Goal: Task Accomplishment & Management: Manage account settings

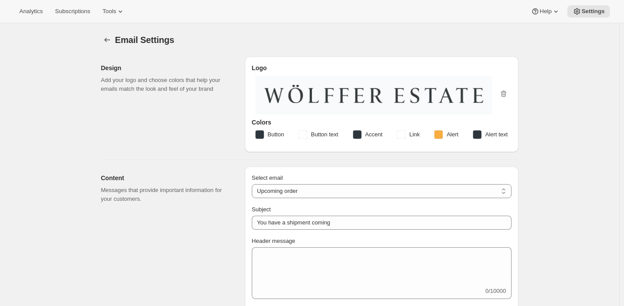
select select "subscriptionMessage"
select select "5"
select select "15"
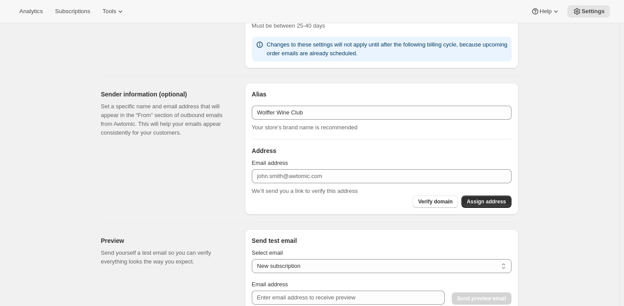
scroll to position [483, 0]
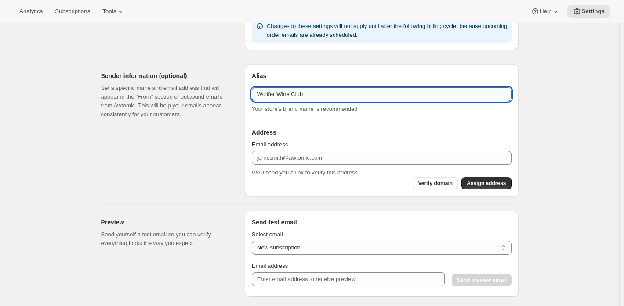
click at [266, 95] on input "Wolffer Wine Club" at bounding box center [382, 94] width 260 height 14
click at [263, 93] on input "Wlffer Wine Club" at bounding box center [382, 94] width 260 height 14
type input "Wlffer Wine Club"
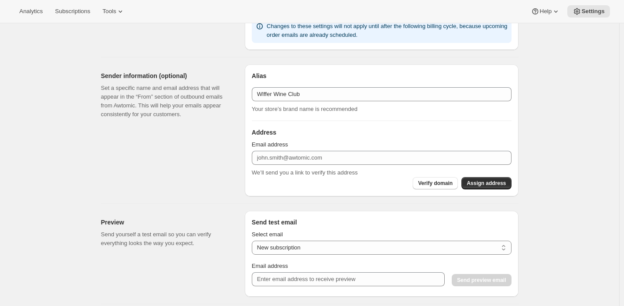
click at [196, 150] on div "Sender information (optional) Set a specific name and email address that will a…" at bounding box center [169, 131] width 137 height 132
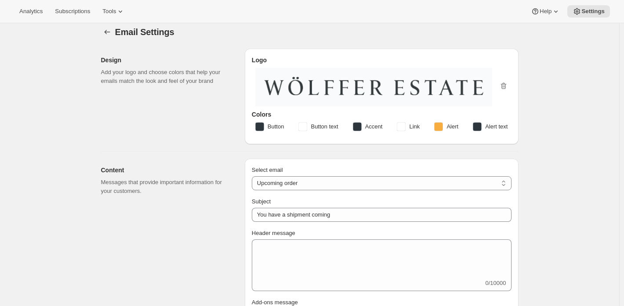
scroll to position [0, 0]
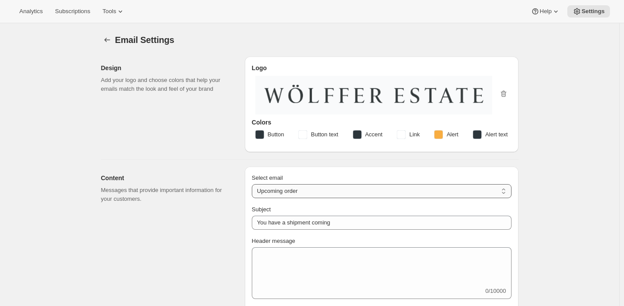
click at [294, 190] on select "New subscription Upcoming order Failed payment Delayed subscription (inventory …" at bounding box center [382, 191] width 260 height 14
select select "welcomeMessage"
click at [253, 184] on select "New subscription Upcoming order Failed payment Delayed subscription (inventory …" at bounding box center [382, 191] width 260 height 14
type input "Your new subscription"
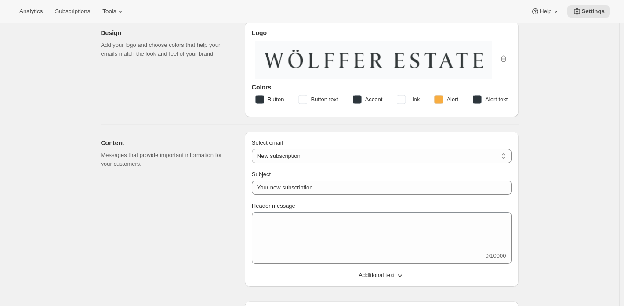
scroll to position [44, 0]
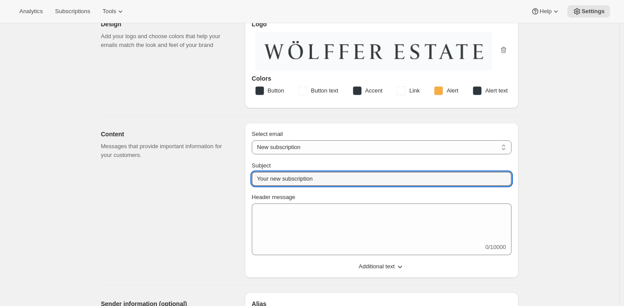
drag, startPoint x: 325, startPoint y: 177, endPoint x: 246, endPoint y: 175, distance: 79.1
click at [246, 175] on div "Content Messages that provide important information for your customers. Select …" at bounding box center [306, 197] width 424 height 162
type input "Welcome to the Wölffer Wine Club!"
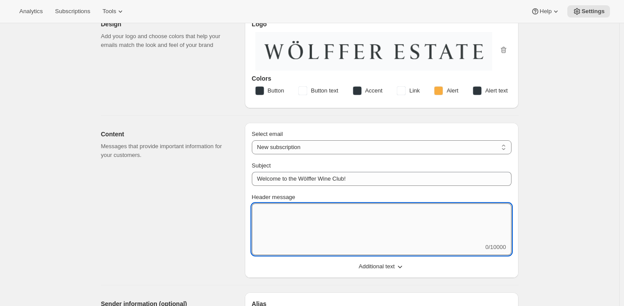
click at [305, 220] on textarea "Header message" at bounding box center [382, 224] width 260 height 40
paste textarea "Loremip (DOLORS AMET) co adi Elitsed Doei Temp! Incid utl etd magnaal eni Admin…"
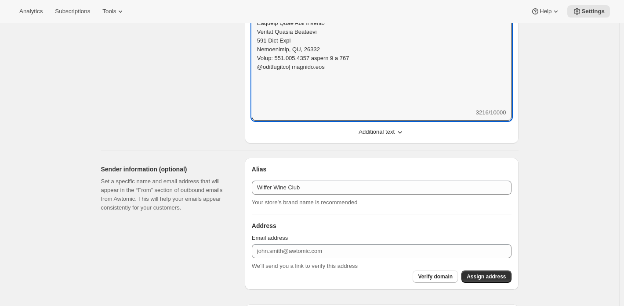
scroll to position [746, 0]
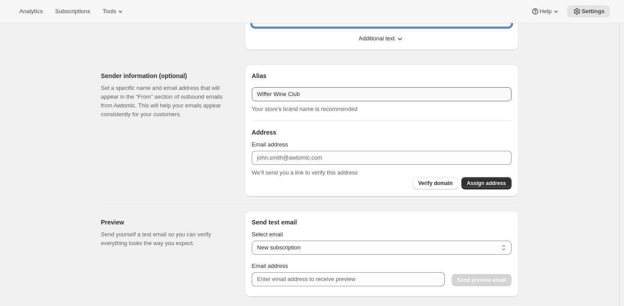
type textarea "Loremip (DOLORS AMET) co adi Elitsed Doei Temp! Incid utl etd magnaal eni Admin…"
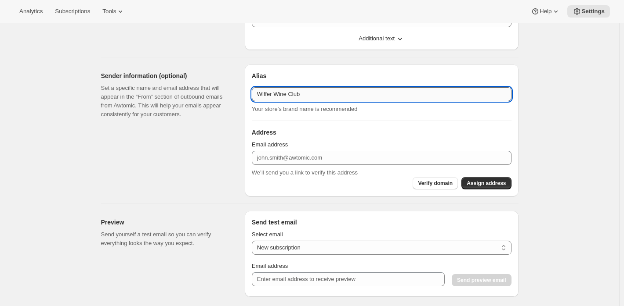
click at [263, 95] on input "Wlffer Wine Club" at bounding box center [382, 94] width 260 height 14
click at [335, 94] on input "Wlffer Wine Club" at bounding box center [382, 94] width 260 height 14
click at [263, 96] on input "Wlffer Wine Club" at bounding box center [382, 94] width 260 height 14
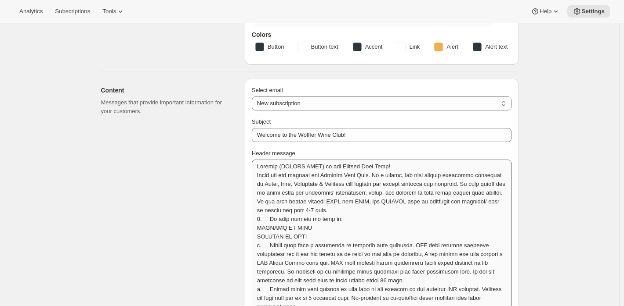
scroll to position [0, 0]
type input "Wolffer Wine Club"
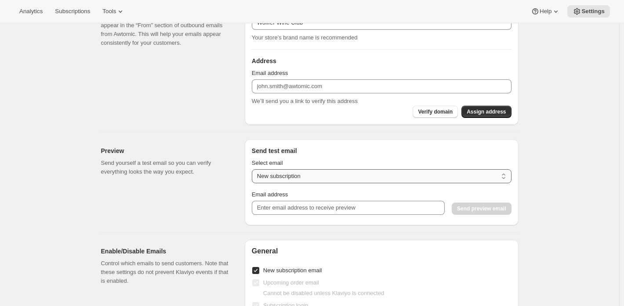
drag, startPoint x: 258, startPoint y: 209, endPoint x: 399, endPoint y: 180, distance: 143.7
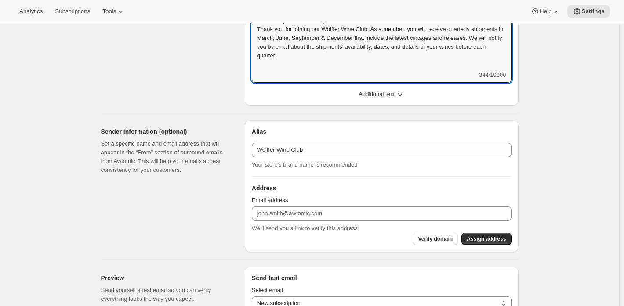
scroll to position [75, 0]
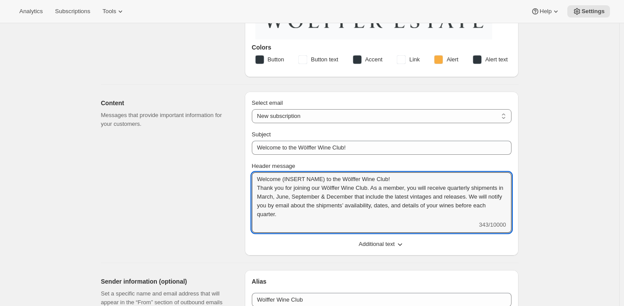
click at [386, 246] on span "Additional text" at bounding box center [376, 244] width 36 height 9
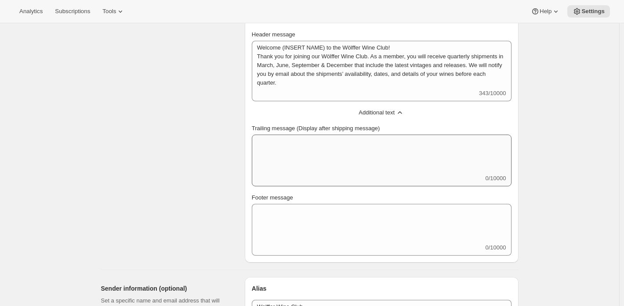
scroll to position [163, 0]
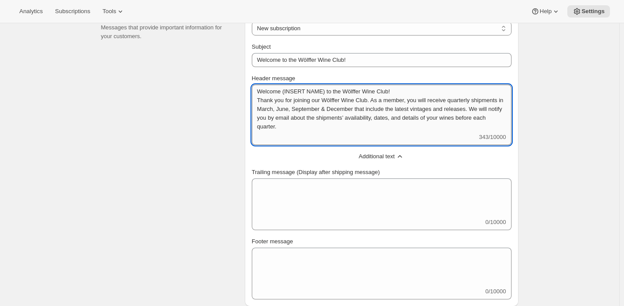
click at [378, 131] on textarea "Welcome (INSERT NAME) to the Wölffer Wine Club! Thank you for joining our Wölff…" at bounding box center [382, 109] width 260 height 48
paste textarea "If you have joined between DATE and DATE, the QUARTER will be processed for del…"
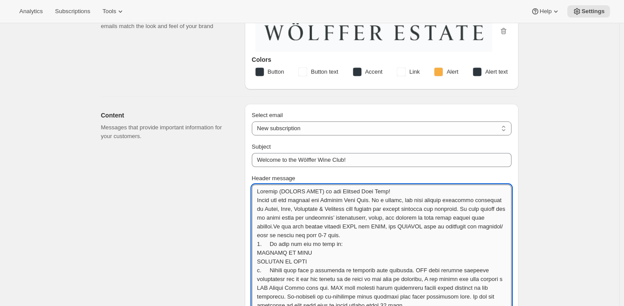
scroll to position [0, 0]
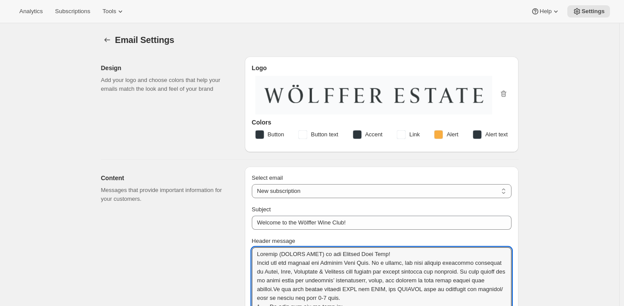
type textarea "Loremip (DOLORS AMET) co adi Elitsed Doei Temp! Incid utl etd magnaal eni Admin…"
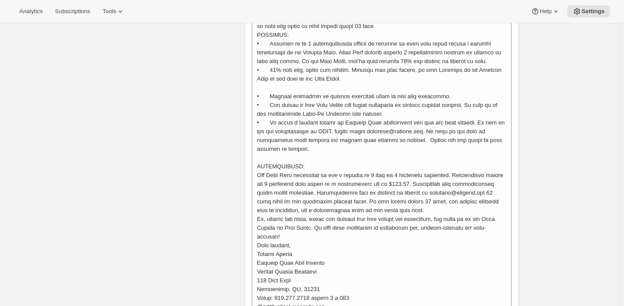
scroll to position [263, 0]
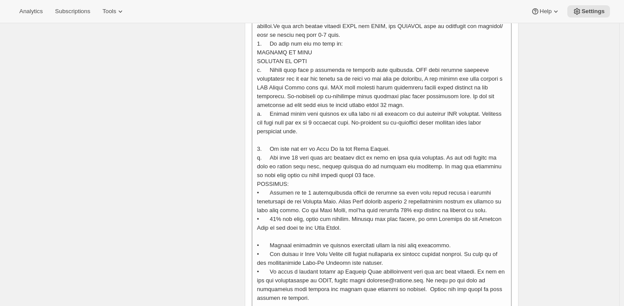
type input "Your new subscription"
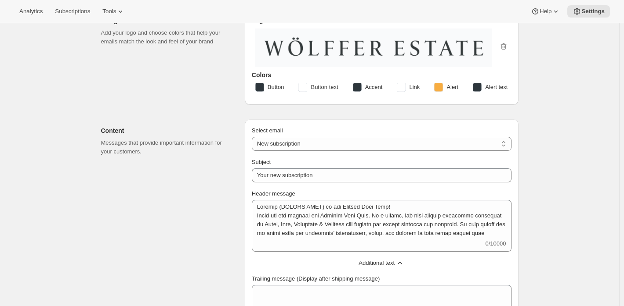
scroll to position [44, 0]
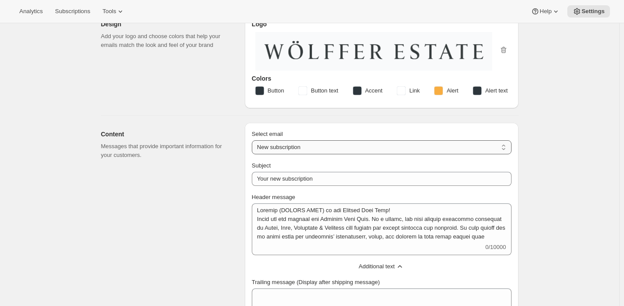
click at [294, 145] on select "New subscription Upcoming order Failed payment Delayed subscription (inventory …" at bounding box center [382, 148] width 260 height 14
click at [208, 242] on div "Content Messages that provide important information for your customers." at bounding box center [169, 270] width 137 height 294
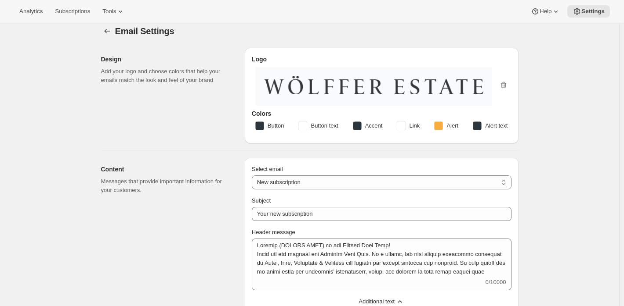
scroll to position [0, 0]
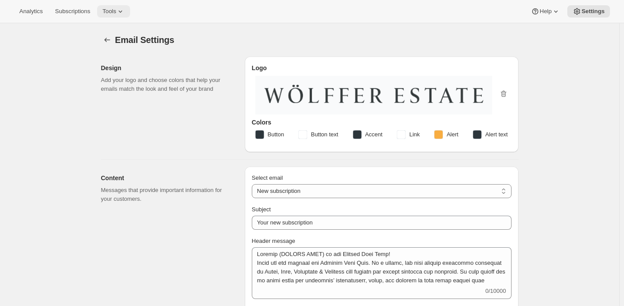
click at [116, 12] on span "Tools" at bounding box center [109, 11] width 14 height 7
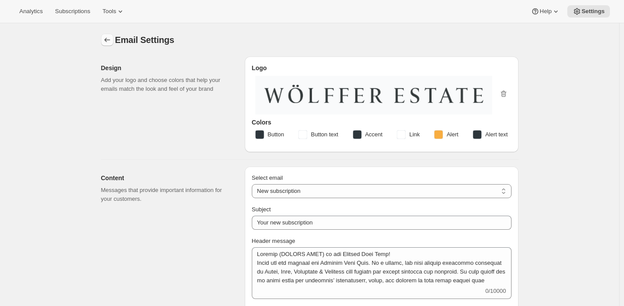
click at [107, 45] on button "Settings" at bounding box center [107, 40] width 12 height 12
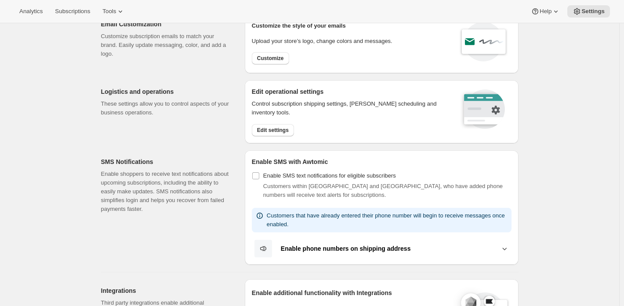
scroll to position [88, 0]
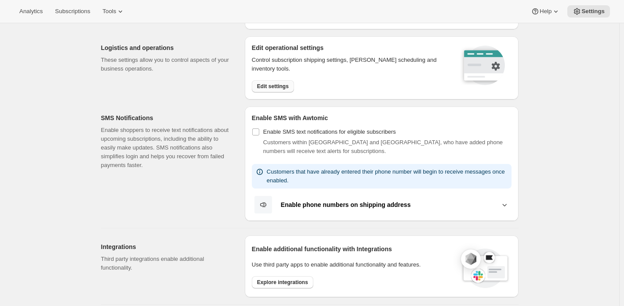
click at [289, 90] on button "Edit settings" at bounding box center [273, 86] width 42 height 12
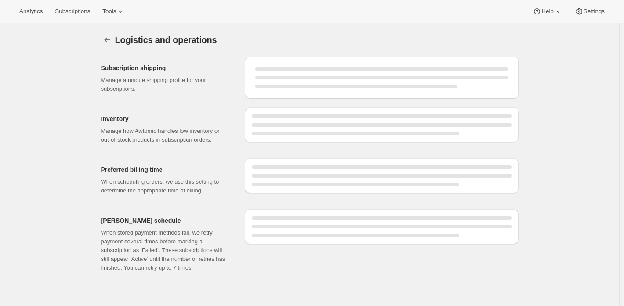
select select "DAY"
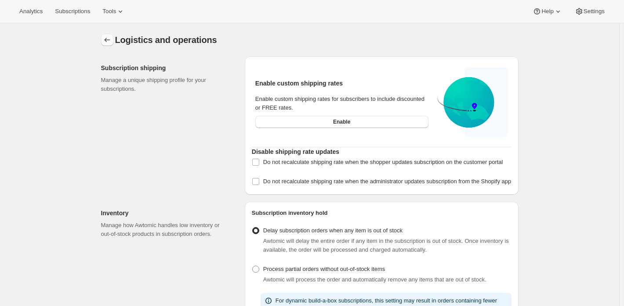
click at [107, 40] on icon "Settings" at bounding box center [107, 40] width 6 height 4
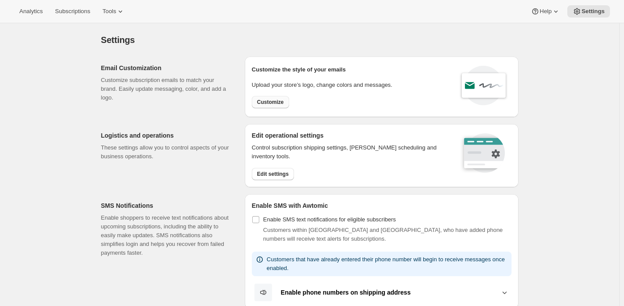
click at [265, 102] on span "Customize" at bounding box center [270, 102] width 27 height 7
select select "subscriptionMessage"
select select "5"
select select "15"
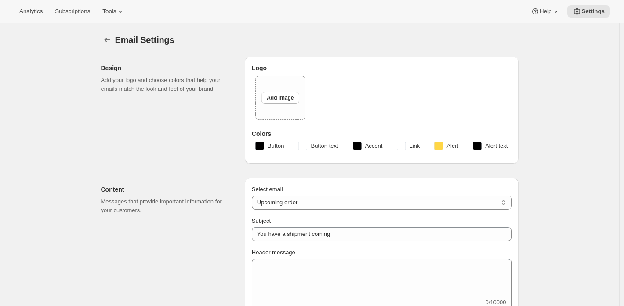
type input "Wolffer Wine Club"
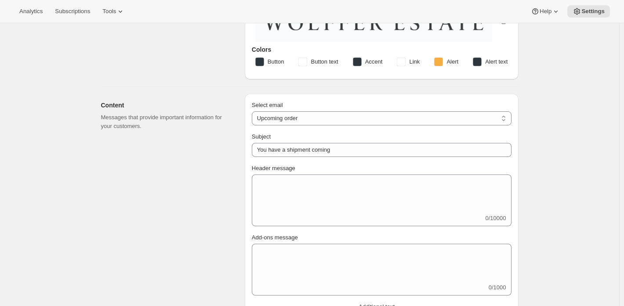
scroll to position [88, 0]
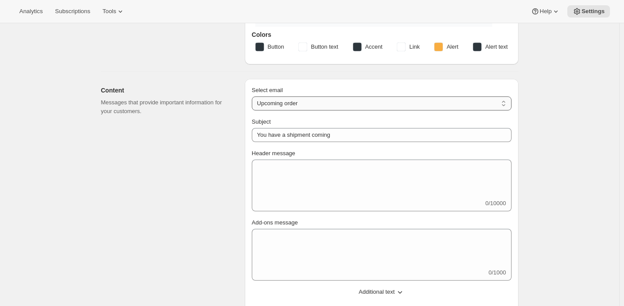
click at [310, 101] on select "New subscription Upcoming order Failed payment Delayed subscription (inventory …" at bounding box center [382, 104] width 260 height 14
click at [253, 97] on select "New subscription Upcoming order Failed payment Delayed subscription (inventory …" at bounding box center [382, 104] width 260 height 14
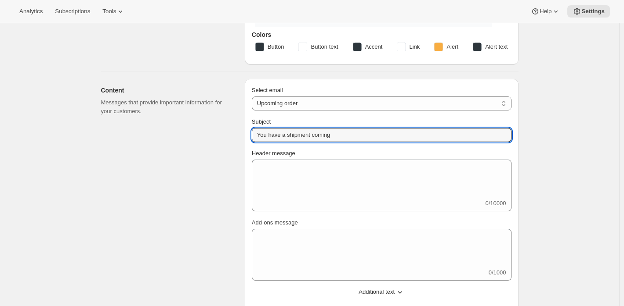
drag, startPoint x: 353, startPoint y: 134, endPoint x: 247, endPoint y: 136, distance: 105.8
click at [247, 136] on div "Select email New subscription Upcoming order Failed payment Delayed subscriptio…" at bounding box center [382, 262] width 274 height 366
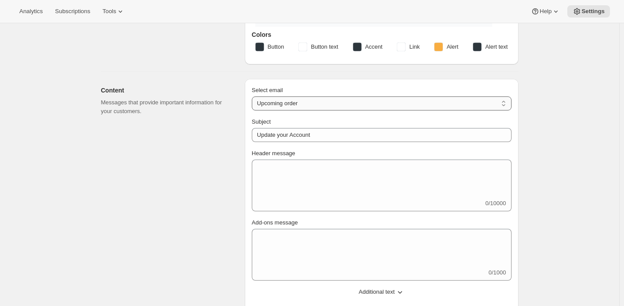
click at [337, 103] on select "New subscription Upcoming order Failed payment Delayed subscription (inventory …" at bounding box center [382, 104] width 260 height 14
click at [319, 102] on select "New subscription Upcoming order Failed payment Delayed subscription (inventory …" at bounding box center [382, 104] width 260 height 14
click at [177, 108] on p "Messages that provide important information for your customers." at bounding box center [166, 107] width 130 height 18
type input "You have a shipment coming"
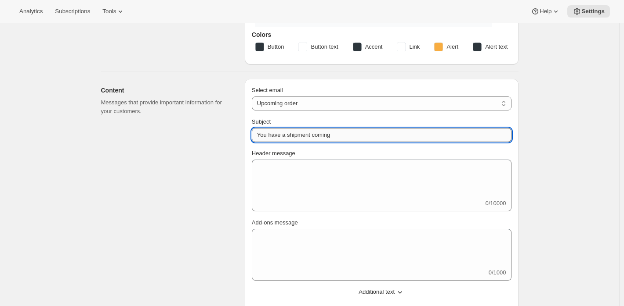
click at [317, 135] on input "You have a shipment coming" at bounding box center [382, 135] width 260 height 14
click at [332, 100] on select "New subscription Upcoming order Failed payment Delayed subscription (inventory …" at bounding box center [382, 104] width 260 height 14
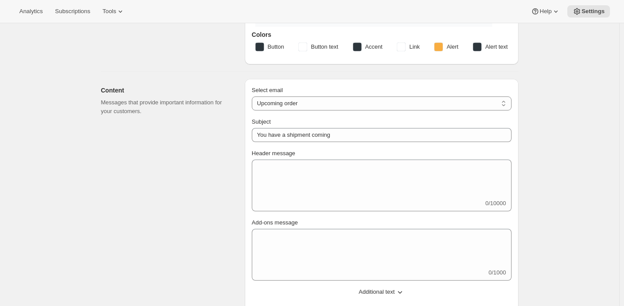
click at [140, 171] on div "Content Messages that provide important information for your customers." at bounding box center [169, 262] width 137 height 366
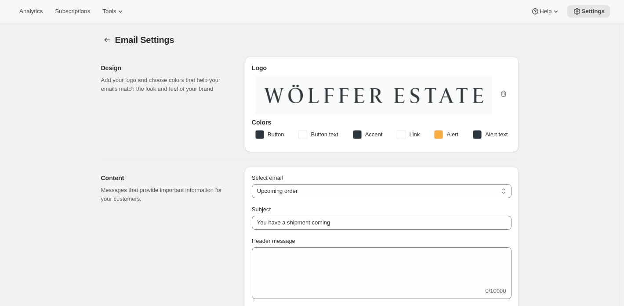
scroll to position [132, 0]
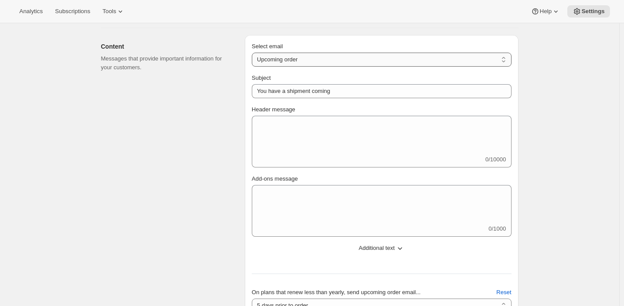
click at [292, 63] on select "New subscription Upcoming order Failed payment Delayed subscription (inventory …" at bounding box center [382, 60] width 260 height 14
select select "failedPaymentMessage"
click at [253, 53] on select "New subscription Upcoming order Failed payment Delayed subscription (inventory …" at bounding box center [382, 60] width 260 height 14
type input "Issue with Payment"
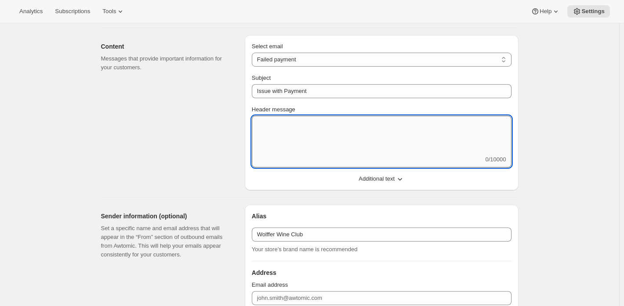
click at [297, 129] on textarea "Header message" at bounding box center [382, 136] width 260 height 40
paste textarea "Hi //FirstName//, We attempted to process your club order but it appears that t…"
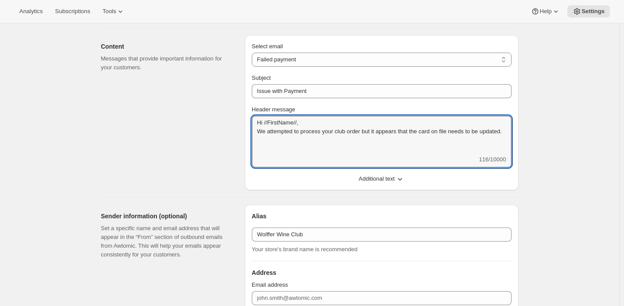
type textarea "Hi //FirstName//, We attempted to process your club order but it appears that t…"
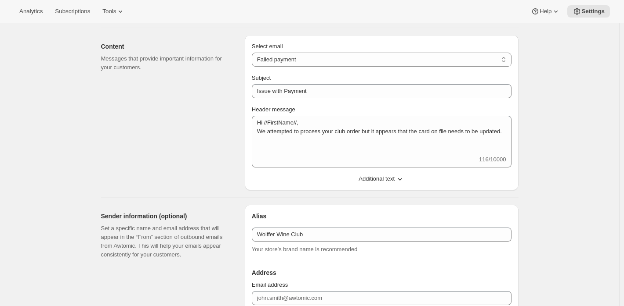
click at [383, 180] on span "Additional text" at bounding box center [376, 179] width 36 height 9
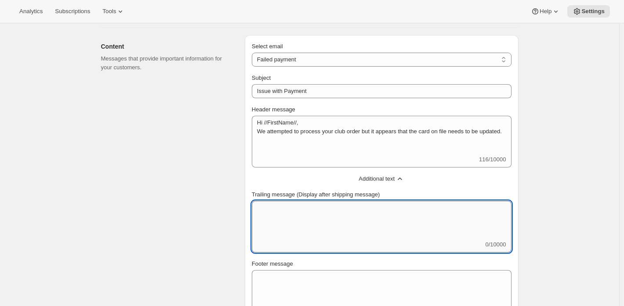
click at [320, 210] on textarea "Trailing message (Display after shipping message)" at bounding box center [382, 221] width 260 height 40
paste textarea "To make sure that you receive your Quarterly shipment and keep your benefits ac…"
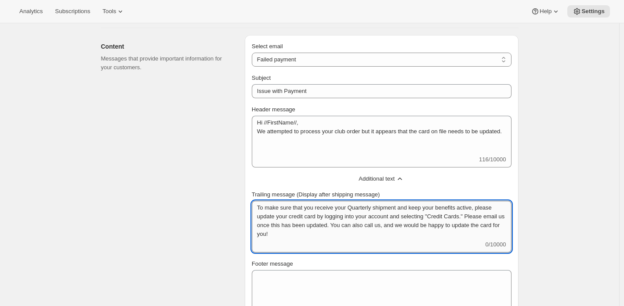
scroll to position [0, 0]
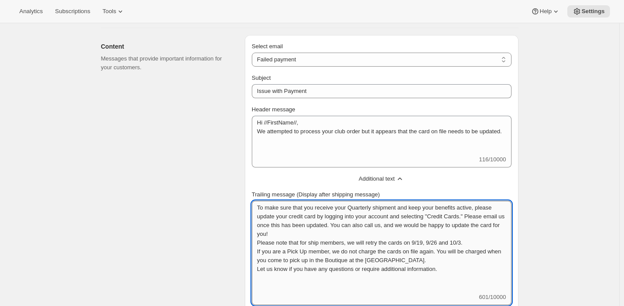
drag, startPoint x: 425, startPoint y: 242, endPoint x: 437, endPoint y: 243, distance: 12.3
click at [437, 243] on textarea "To make sure that you receive your Quarterly shipment and keep your benefits ac…" at bounding box center [382, 247] width 260 height 92
click at [433, 242] on textarea "To make sure that you receive your Quarterly shipment and keep your benefits ac…" at bounding box center [382, 247] width 260 height 92
drag, startPoint x: 457, startPoint y: 243, endPoint x: 442, endPoint y: 243, distance: 14.5
click at [442, 243] on textarea "To make sure that you receive your Quarterly shipment and keep your benefits ac…" at bounding box center [382, 247] width 260 height 92
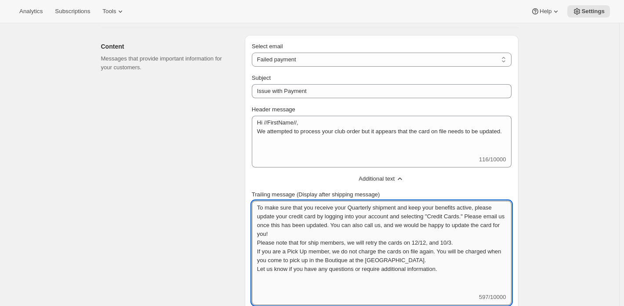
click at [459, 243] on textarea "To make sure that you receive your Quarterly shipment and keep your benefits ac…" at bounding box center [382, 247] width 260 height 92
click at [465, 243] on textarea "To make sure that you receive your Quarterly shipment and keep your benefits ac…" at bounding box center [382, 247] width 260 height 92
click at [482, 241] on textarea "To make sure that you receive your Quarterly shipment and keep your benefits ac…" at bounding box center [382, 247] width 260 height 92
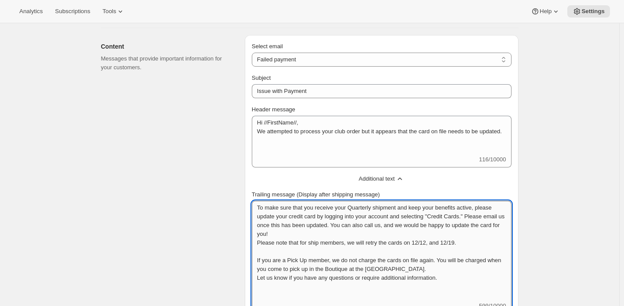
drag, startPoint x: 444, startPoint y: 271, endPoint x: 448, endPoint y: 267, distance: 5.6
click at [445, 270] on textarea "To make sure that you receive your Quarterly shipment and keep your benefits ac…" at bounding box center [382, 251] width 260 height 101
click at [354, 234] on textarea "To make sure that you receive your Quarterly shipment and keep your benefits ac…" at bounding box center [382, 256] width 260 height 110
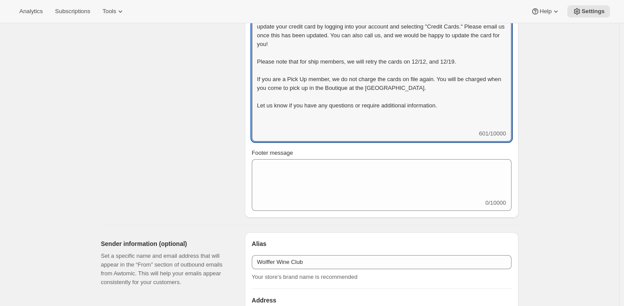
scroll to position [351, 0]
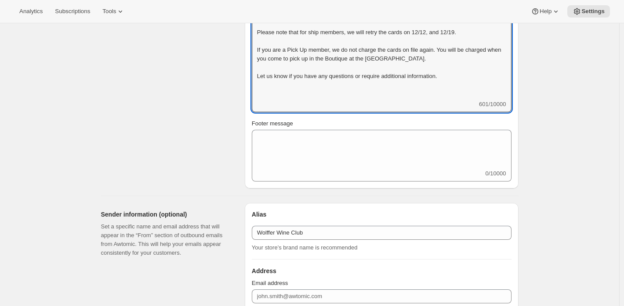
type textarea "To make sure that you receive your Quarterly shipment and keep your benefits ac…"
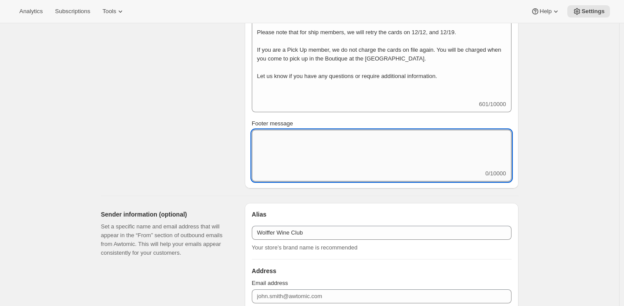
paste textarea "Kind regards, [PERSON_NAME] [PERSON_NAME] Wine Club Manager Wölffer Estate Vine…"
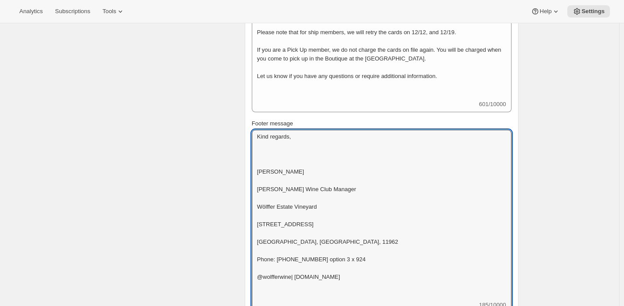
scroll to position [0, 0]
click at [269, 155] on textarea "Kind regards, [PERSON_NAME] [PERSON_NAME] Wine Club Manager Wölffer Estate Vine…" at bounding box center [382, 215] width 260 height 171
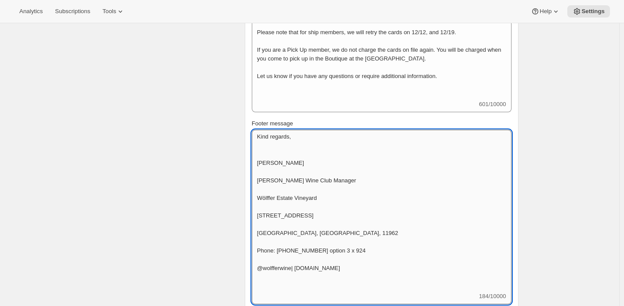
scroll to position [0, 0]
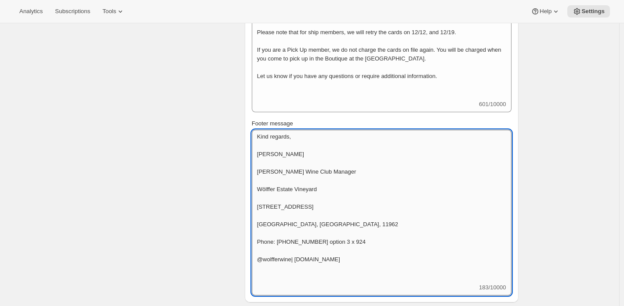
click at [263, 165] on textarea "Kind regards, [PERSON_NAME] [PERSON_NAME] Wine Club Manager Wölffer Estate Vine…" at bounding box center [382, 207] width 260 height 154
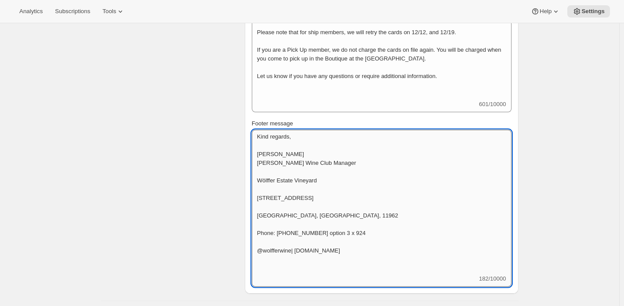
click at [262, 171] on textarea "Kind regards, [PERSON_NAME] [PERSON_NAME] Wine Club Manager Wölffer Estate Vine…" at bounding box center [382, 202] width 260 height 145
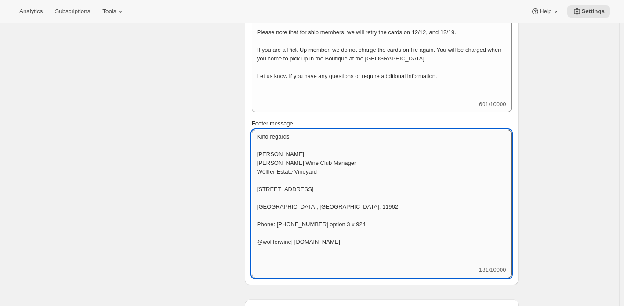
click at [266, 183] on textarea "Kind regards, [PERSON_NAME] [PERSON_NAME] Wine Club Manager Wölffer Estate Vine…" at bounding box center [382, 198] width 260 height 136
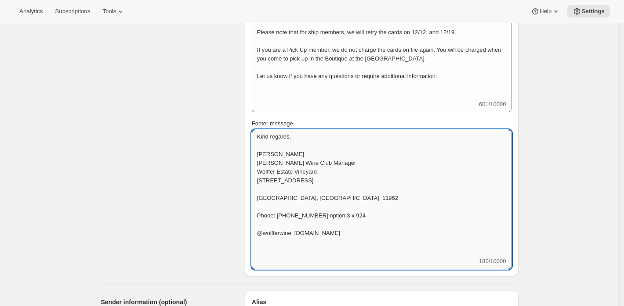
click at [267, 194] on textarea "Kind regards, [PERSON_NAME] [PERSON_NAME] Wine Club Manager Wölffer Estate Vine…" at bounding box center [382, 193] width 260 height 127
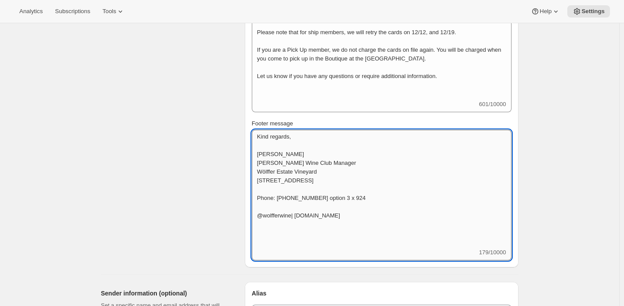
click at [267, 201] on textarea "Kind regards, [PERSON_NAME] [PERSON_NAME] Wine Club Manager Wölffer Estate Vine…" at bounding box center [382, 189] width 260 height 119
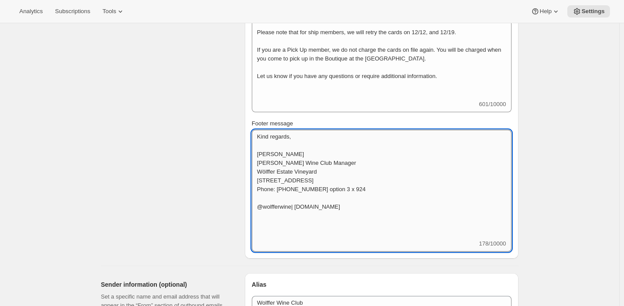
click at [265, 210] on textarea "Kind regards, [PERSON_NAME] [PERSON_NAME] Wine Club Manager Wölffer Estate Vine…" at bounding box center [382, 185] width 260 height 110
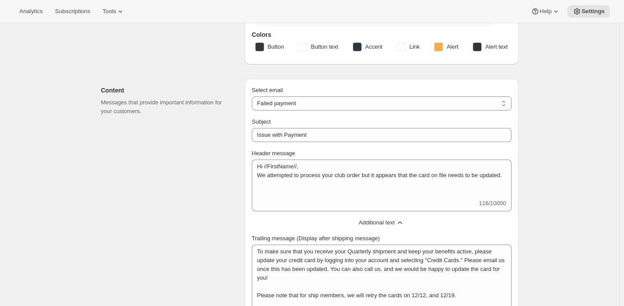
scroll to position [44, 0]
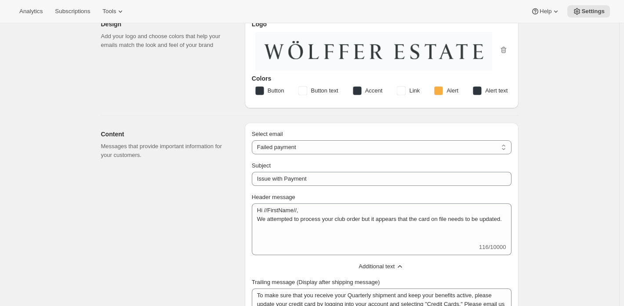
type textarea "Kind regards, [PERSON_NAME] [PERSON_NAME] Wine Club Manager Wölffer Estate Vine…"
type textarea "Hi //FirstName//, We attempted to process your club order but it appears that t…"
type textarea "To make sure that you receive your Quarterly shipment and keep your benefits ac…"
type textarea "Kind regards, [PERSON_NAME] [PERSON_NAME] Wine Club Manager Wölffer Estate Vine…"
click at [310, 150] on select "New subscription Upcoming order Failed payment Delayed subscription (inventory …" at bounding box center [382, 148] width 260 height 14
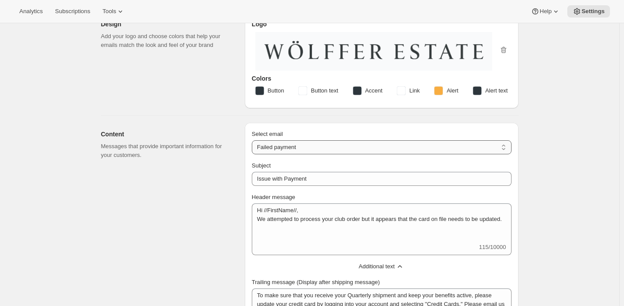
select select "subscriptionUpdatedMessage"
click at [253, 141] on select "New subscription Upcoming order Failed payment Delayed subscription (inventory …" at bounding box center [382, 148] width 260 height 14
type input "Subscription updated"
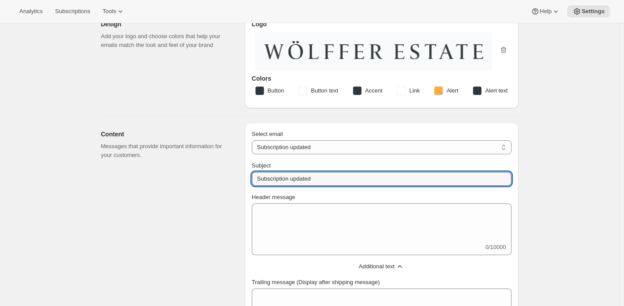
drag, startPoint x: 330, startPoint y: 183, endPoint x: 232, endPoint y: 182, distance: 97.9
click at [232, 182] on div "Content Messages that provide important information for your customers. Select …" at bounding box center [306, 266] width 424 height 301
click at [281, 175] on input "Subscription updated" at bounding box center [382, 179] width 260 height 14
drag, startPoint x: 292, startPoint y: 180, endPoint x: 249, endPoint y: 177, distance: 44.0
click at [249, 177] on div "Select email New subscription Upcoming order Failed payment Delayed subscriptio…" at bounding box center [382, 270] width 274 height 294
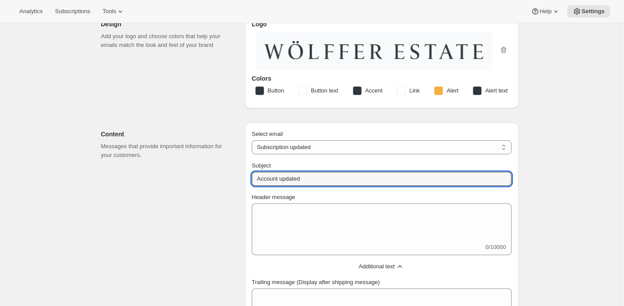
type input "Account updated"
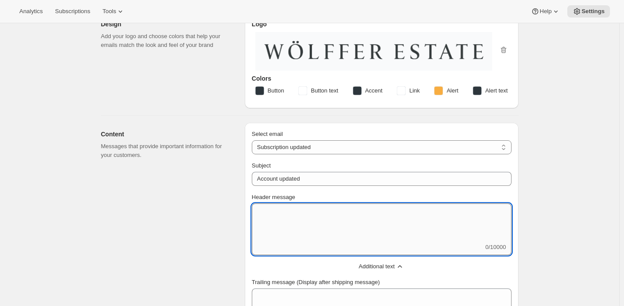
click at [288, 214] on textarea "Header message" at bounding box center [382, 224] width 260 height 40
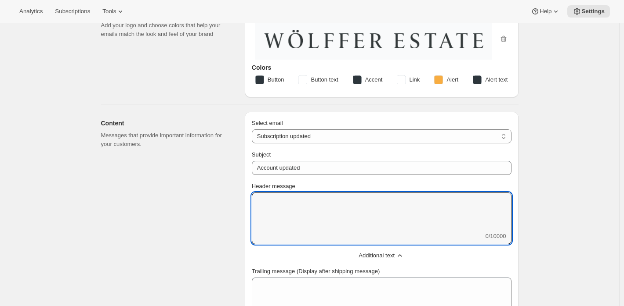
scroll to position [88, 0]
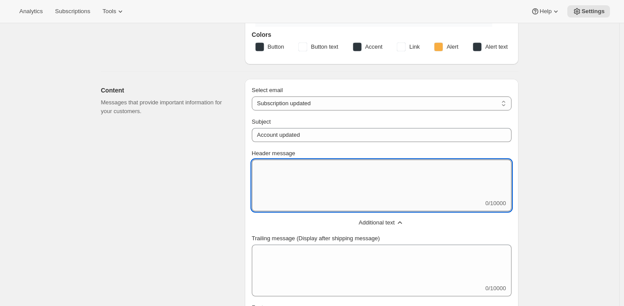
click at [299, 167] on textarea "Header message" at bounding box center [382, 180] width 260 height 40
paste textarea "Hi //FirstName//,"
click at [266, 183] on textarea "Hi //FirstName//," at bounding box center [382, 180] width 260 height 40
paste textarea "Hi //FirstName//,"
click at [266, 184] on textarea "Hi //FirstName//," at bounding box center [382, 180] width 260 height 40
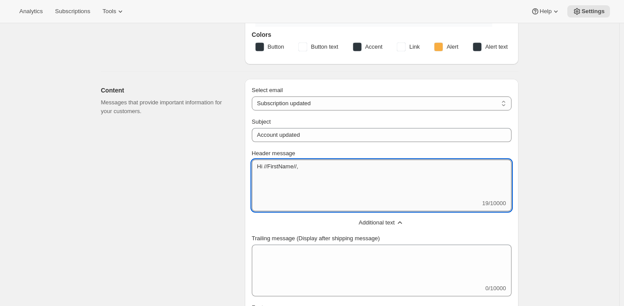
paste textarea "You have just changed your club membership details. Information about your memb…"
drag, startPoint x: 406, startPoint y: 184, endPoint x: 417, endPoint y: 195, distance: 14.6
click at [417, 195] on textarea "Hi //FirstName//, You have just changed your club membership details. Informati…" at bounding box center [382, 180] width 260 height 40
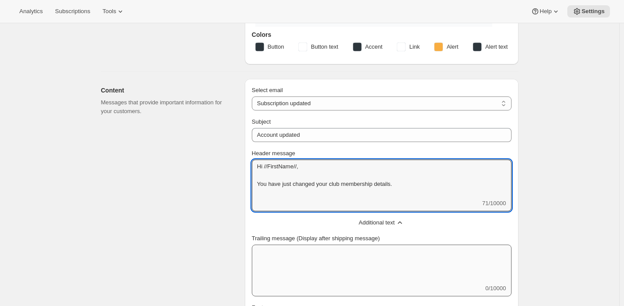
type textarea "Hi //FirstName//, You have just changed your club membership details."
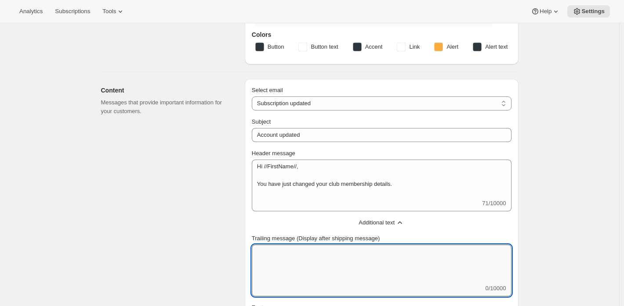
paste textarea "Information about your membership appears below:"
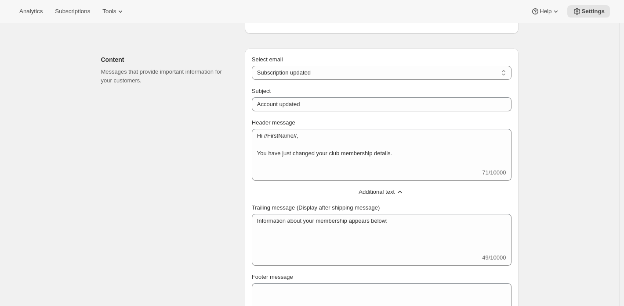
scroll to position [132, 0]
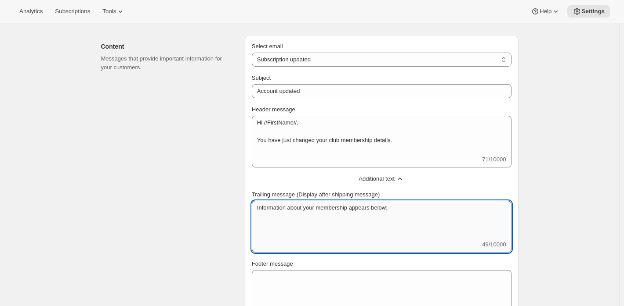
paste textarea "Club Membership Information //ClubBlob// Should you have any questions or requi…"
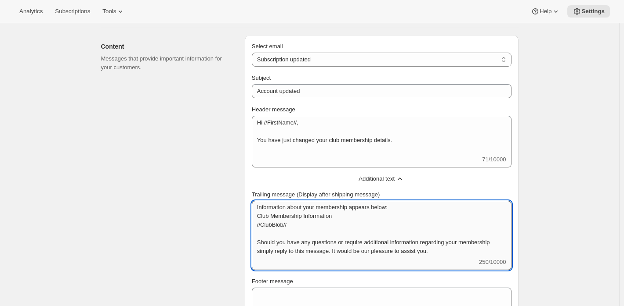
click at [408, 206] on textarea "Information about your membership appears below: Club Membership Information //…" at bounding box center [382, 229] width 260 height 57
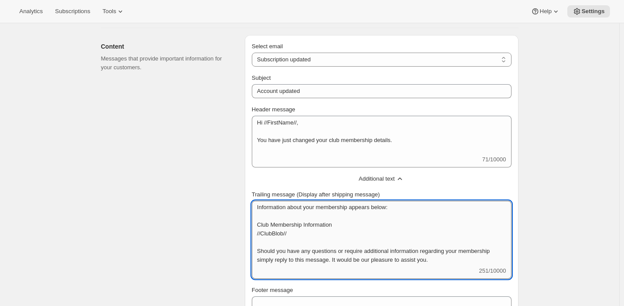
click at [342, 246] on textarea "Information about your membership appears below: Club Membership Information //…" at bounding box center [382, 234] width 260 height 66
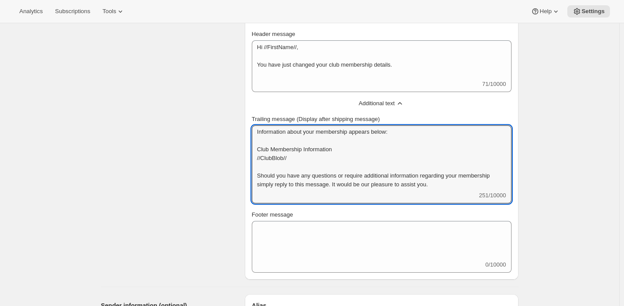
scroll to position [263, 0]
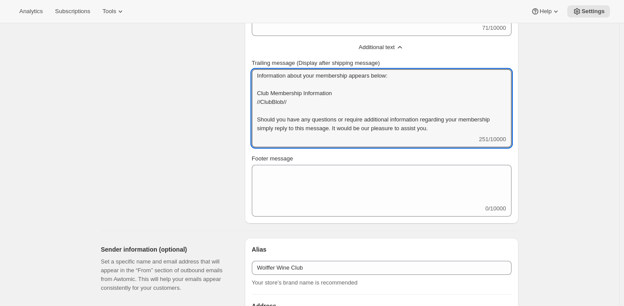
type textarea "Information about your membership appears below: Club Membership Information //…"
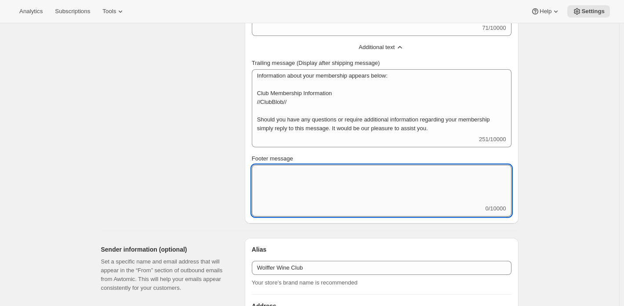
paste textarea "Kind regards, [PERSON_NAME] [PERSON_NAME] Wine Club Manager Wölffer Estate Vine…"
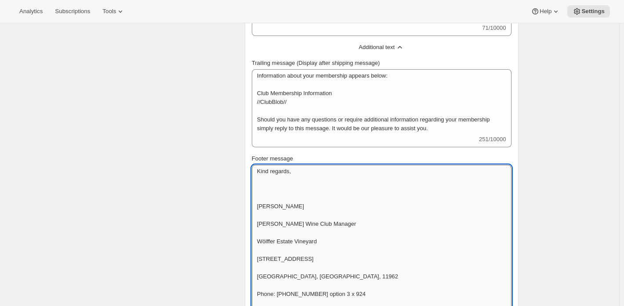
click at [273, 199] on textarea "Kind regards, [PERSON_NAME] [PERSON_NAME] Wine Club Manager Wölffer Estate Vine…" at bounding box center [382, 242] width 260 height 154
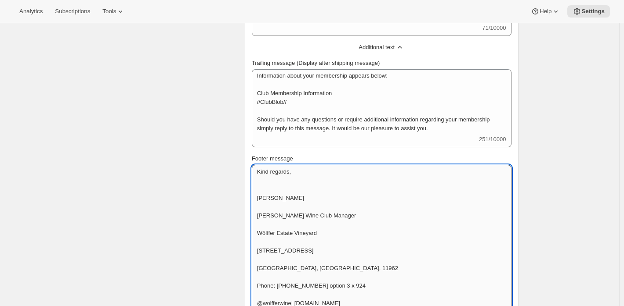
scroll to position [0, 0]
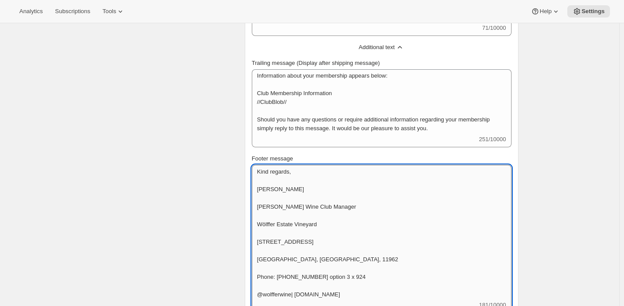
click at [269, 198] on textarea "Kind regards, [PERSON_NAME] [PERSON_NAME] Wine Club Manager Wölffer Estate Vine…" at bounding box center [382, 233] width 260 height 136
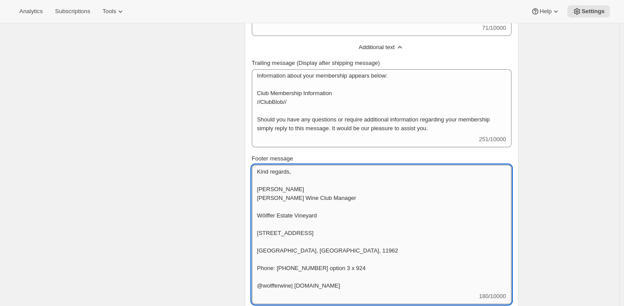
click at [266, 209] on textarea "Kind regards, [PERSON_NAME] [PERSON_NAME] Wine Club Manager Wölffer Estate Vine…" at bounding box center [382, 228] width 260 height 127
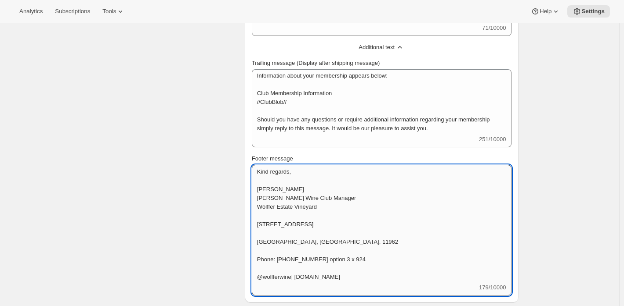
click at [272, 218] on textarea "Kind regards, [PERSON_NAME] [PERSON_NAME] Wine Club Manager Wölffer Estate Vine…" at bounding box center [382, 224] width 260 height 119
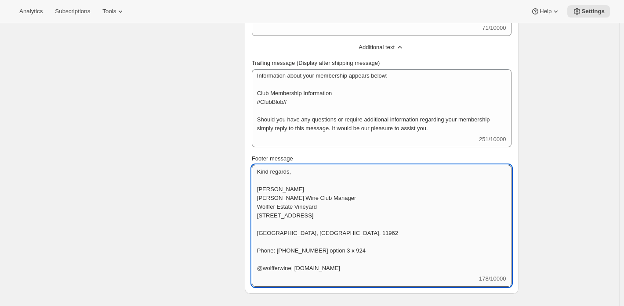
click at [272, 229] on textarea "Kind regards, [PERSON_NAME] [PERSON_NAME] Wine Club Manager Wölffer Estate Vine…" at bounding box center [382, 220] width 260 height 110
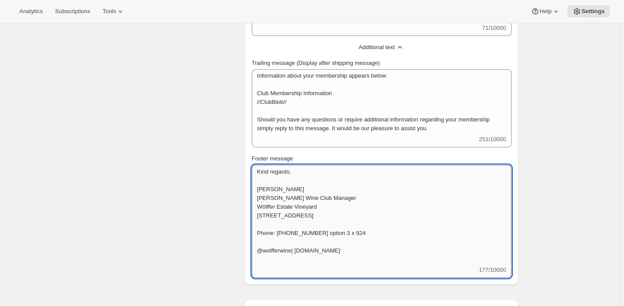
click at [277, 237] on textarea "Kind regards, [PERSON_NAME] [PERSON_NAME] Wine Club Manager Wölffer Estate Vine…" at bounding box center [382, 215] width 260 height 101
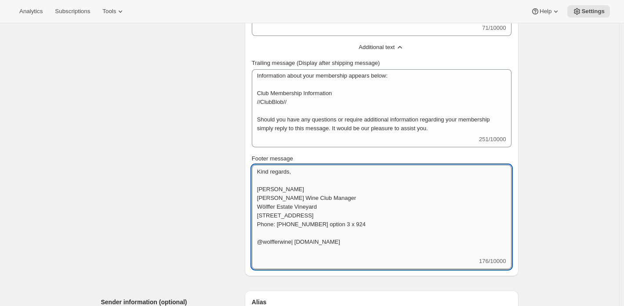
click at [276, 246] on textarea "Kind regards, [PERSON_NAME] [PERSON_NAME] Wine Club Manager Wölffer Estate Vine…" at bounding box center [382, 211] width 260 height 92
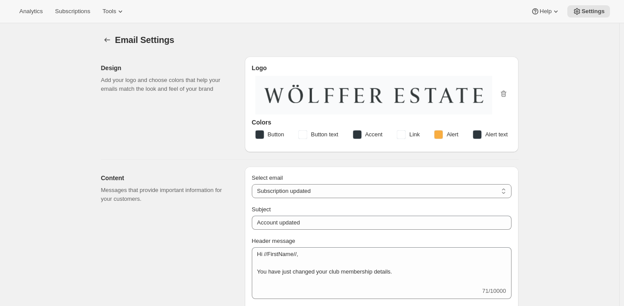
type textarea "Kind regards, [PERSON_NAME] [PERSON_NAME] Wine Club Manager Wölffer Estate Vine…"
type textarea "Hi //FirstName//, You have just changed your club membership details."
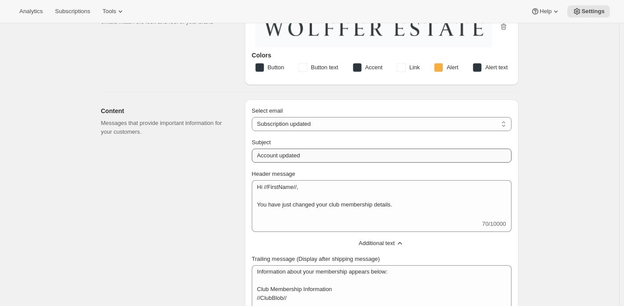
scroll to position [88, 0]
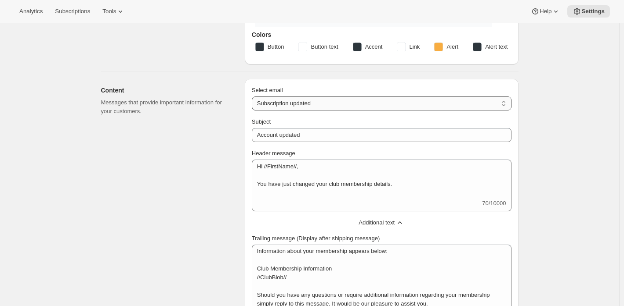
click at [308, 105] on select "New subscription Upcoming order Failed payment Delayed subscription (inventory …" at bounding box center [382, 104] width 260 height 14
select select "pausedMessage"
click at [253, 97] on select "New subscription Upcoming order Failed payment Delayed subscription (inventory …" at bounding box center [382, 104] width 260 height 14
type input "Subscription paused"
type textarea "Subscription paused. Reactivate anytime."
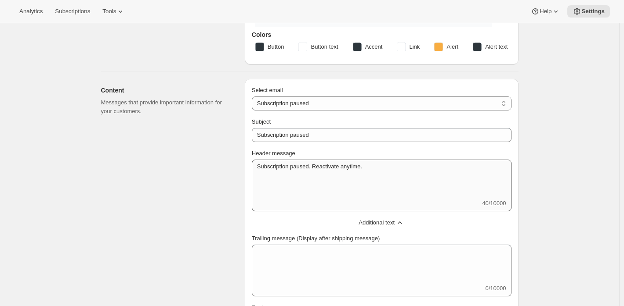
scroll to position [0, 0]
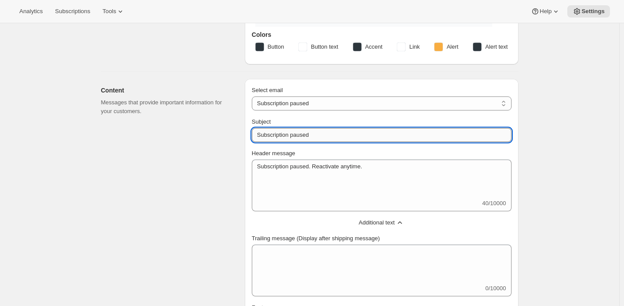
drag, startPoint x: 328, startPoint y: 133, endPoint x: 253, endPoint y: 132, distance: 74.2
click at [253, 132] on input "Subscription paused" at bounding box center [382, 135] width 260 height 14
type input "Membership Paused"
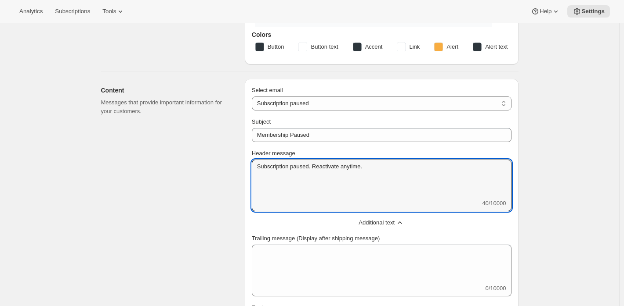
drag, startPoint x: 374, startPoint y: 168, endPoint x: 240, endPoint y: 171, distance: 133.9
click at [245, 172] on div "Content Messages that provide important information for your customers. Select …" at bounding box center [306, 222] width 424 height 301
paste textarea "Hi //FirstName//, Your membership to //ClubName// has been successfully been pu…"
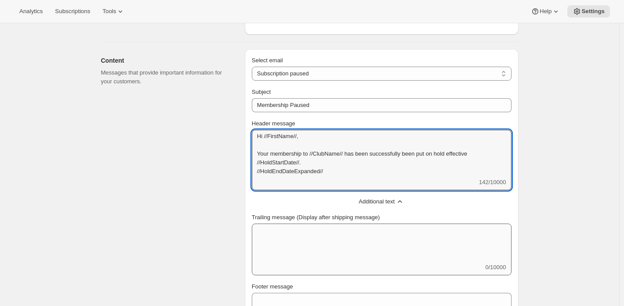
scroll to position [132, 0]
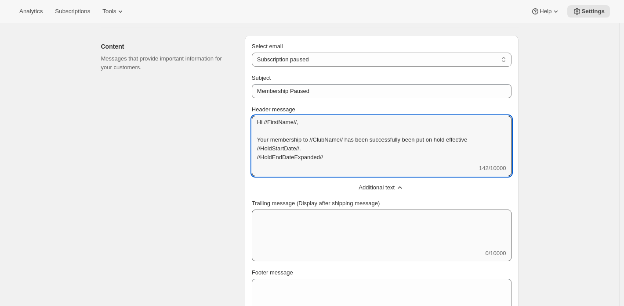
type textarea "Hi //FirstName//, Your membership to //ClubName// has been successfully been pu…"
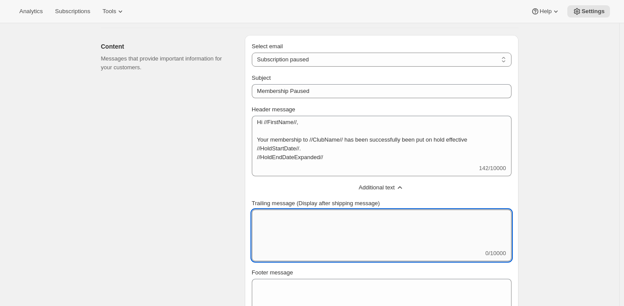
click at [386, 230] on textarea "Trailing message (Display after shipping message)" at bounding box center [382, 230] width 260 height 40
click at [336, 227] on textarea "Trailing message (Display after shipping message)" at bounding box center [382, 230] width 260 height 40
paste textarea "If you did not request a hold, please contact us to reactivate. Let us know if …"
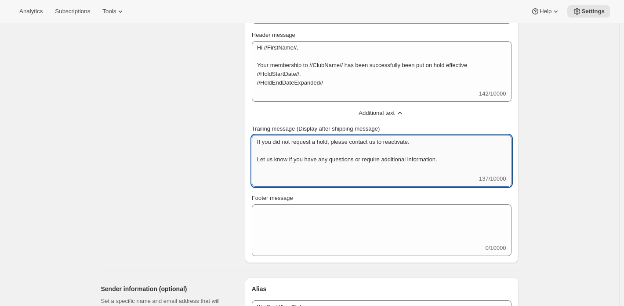
scroll to position [220, 0]
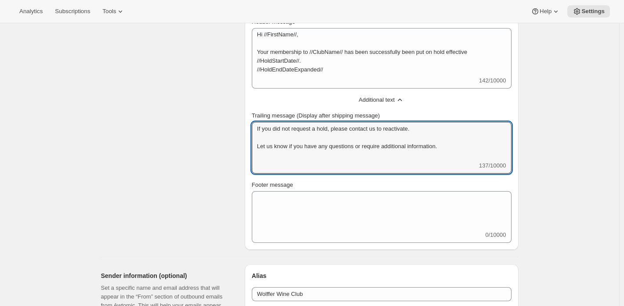
type textarea "If you did not request a hold, please contact us to reactivate. Let us know if …"
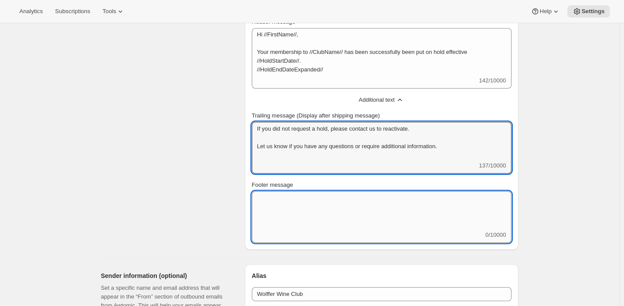
click at [324, 216] on textarea "Footer message" at bounding box center [382, 211] width 260 height 40
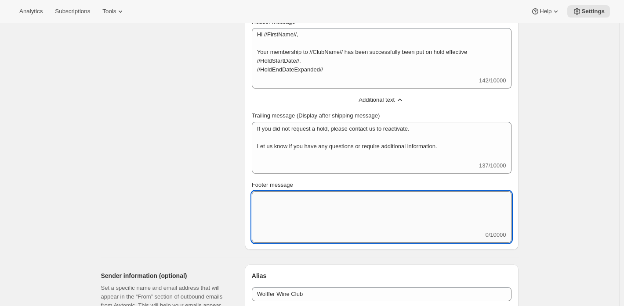
paste textarea "Kind regards, [PERSON_NAME] [PERSON_NAME] Wine Club Manager Wölffer Estate Vine…"
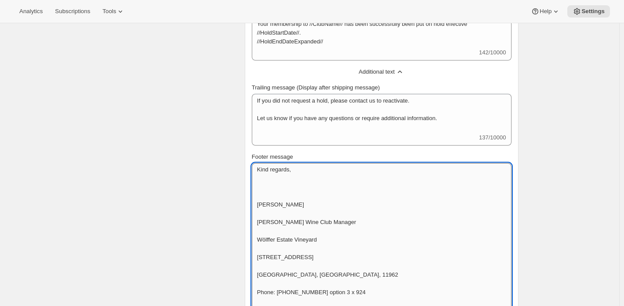
scroll to position [263, 0]
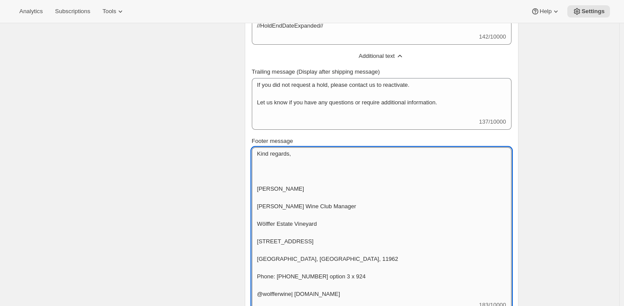
drag, startPoint x: 290, startPoint y: 182, endPoint x: 287, endPoint y: 167, distance: 15.2
click at [287, 167] on textarea "Kind regards, [PERSON_NAME] [PERSON_NAME] Wine Club Manager Wölffer Estate Vine…" at bounding box center [382, 225] width 260 height 154
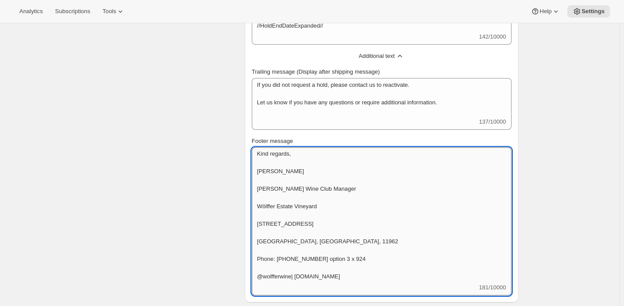
scroll to position [0, 0]
click at [274, 183] on textarea "Kind regards, [PERSON_NAME] [PERSON_NAME] Wine Club Manager Wölffer Estate Vine…" at bounding box center [382, 216] width 260 height 136
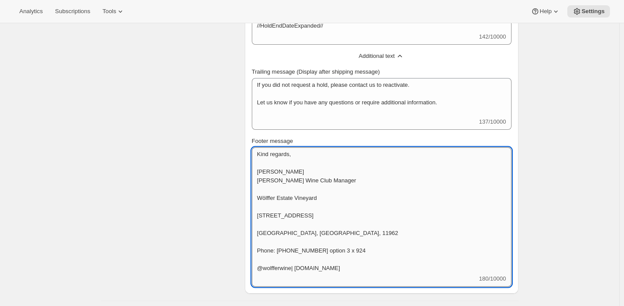
click at [281, 190] on textarea "Kind regards, [PERSON_NAME] [PERSON_NAME] Wine Club Manager Wölffer Estate Vine…" at bounding box center [382, 211] width 260 height 127
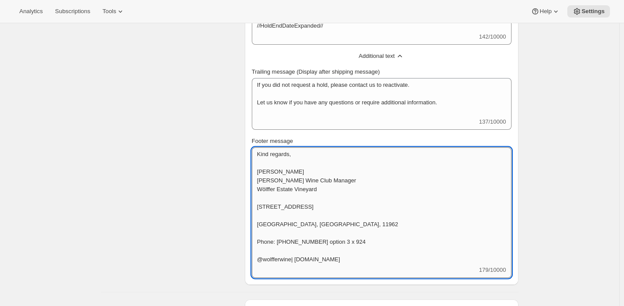
click at [285, 199] on textarea "Kind regards, [PERSON_NAME] [PERSON_NAME] Wine Club Manager Wölffer Estate Vine…" at bounding box center [382, 207] width 260 height 119
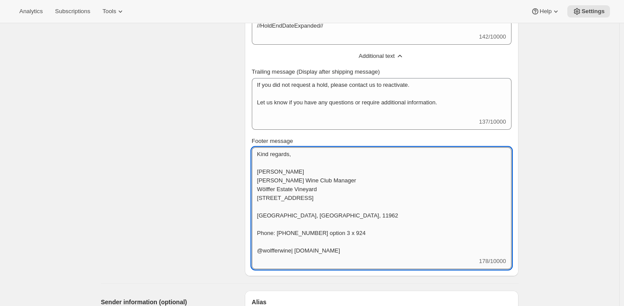
click at [292, 205] on textarea "Kind regards, [PERSON_NAME] [PERSON_NAME] Wine Club Manager Wölffer Estate Vine…" at bounding box center [382, 203] width 260 height 110
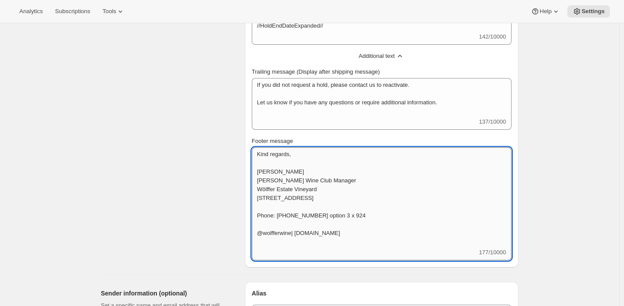
click at [291, 214] on textarea "Kind regards, [PERSON_NAME] [PERSON_NAME] Wine Club Manager Wölffer Estate Vine…" at bounding box center [382, 198] width 260 height 101
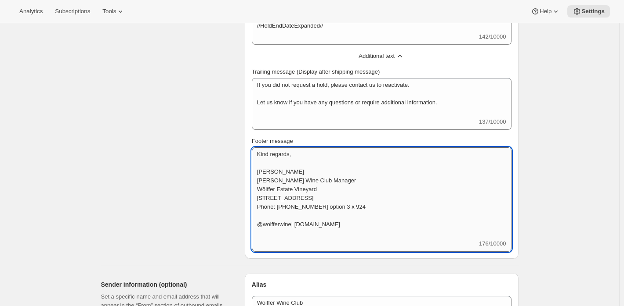
click at [289, 226] on textarea "Kind regards, [PERSON_NAME] [PERSON_NAME] Wine Club Manager Wölffer Estate Vine…" at bounding box center [382, 194] width 260 height 92
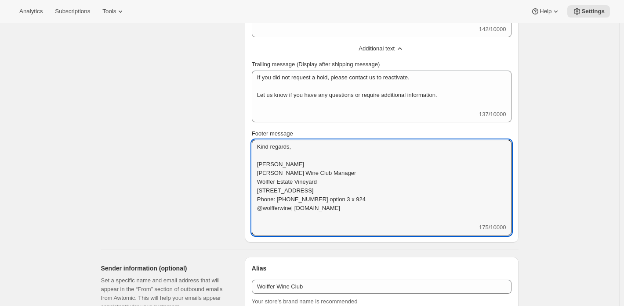
scroll to position [439, 0]
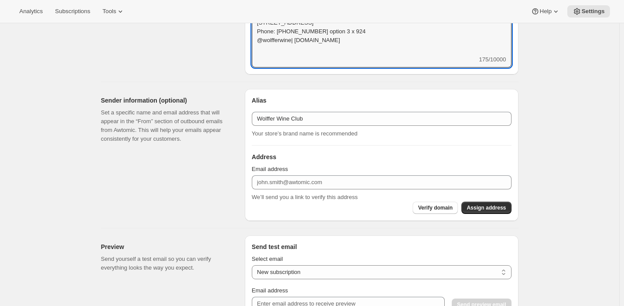
type textarea "Kind regards, [PERSON_NAME] [PERSON_NAME] Wine Club Manager Wölffer Estate Vine…"
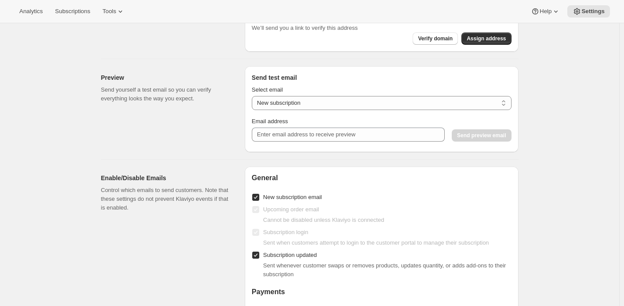
scroll to position [615, 0]
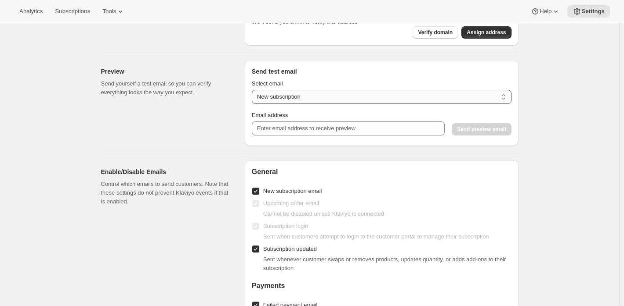
click at [315, 100] on select "New subscription Upcoming order Payment failure Delayed subscription Updated su…" at bounding box center [382, 97] width 260 height 14
select select "subscription-status-changed_paused"
click at [253, 90] on select "New subscription Upcoming order Payment failure Delayed subscription Updated su…" at bounding box center [382, 97] width 260 height 14
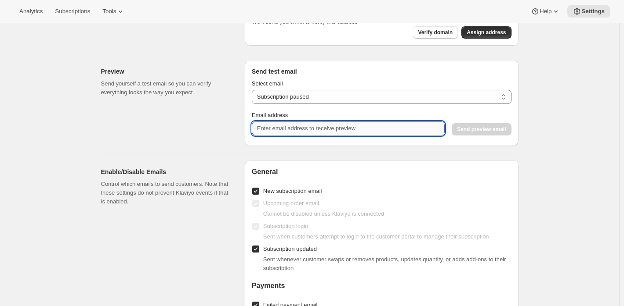
click at [317, 130] on input "Email address" at bounding box center [348, 129] width 193 height 14
type input "[EMAIL_ADDRESS][DOMAIN_NAME]"
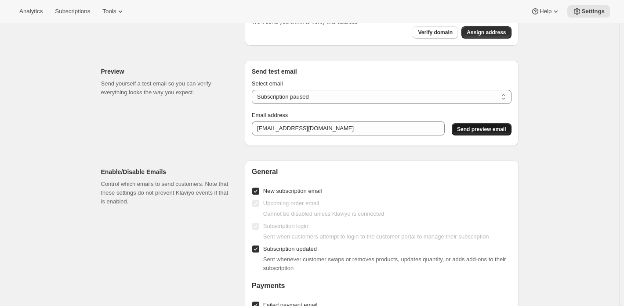
click at [480, 124] on button "Send preview email" at bounding box center [480, 129] width 59 height 12
click at [480, 132] on span "Send preview email" at bounding box center [481, 129] width 49 height 7
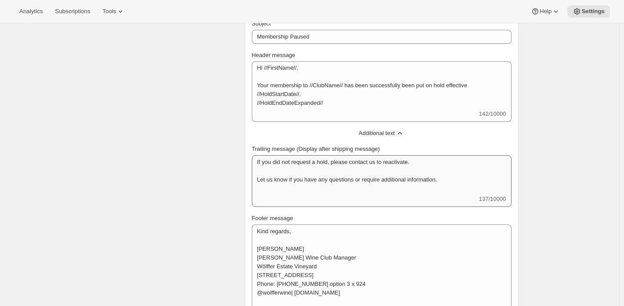
scroll to position [18, 0]
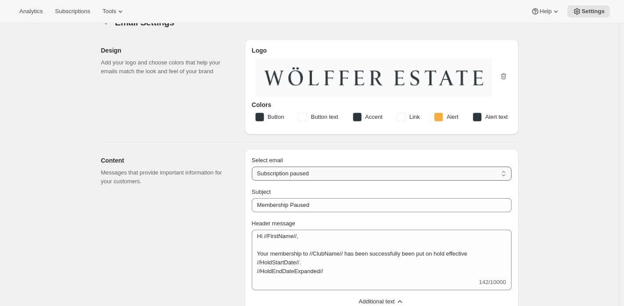
click at [308, 176] on select "New subscription Upcoming order Failed payment Delayed subscription (inventory …" at bounding box center [382, 174] width 260 height 14
select select "cancelledMessage"
click at [253, 167] on select "New subscription Upcoming order Failed payment Delayed subscription (inventory …" at bounding box center [382, 174] width 260 height 14
type textarea "Subscription cancelled. Please reach out to reactivate."
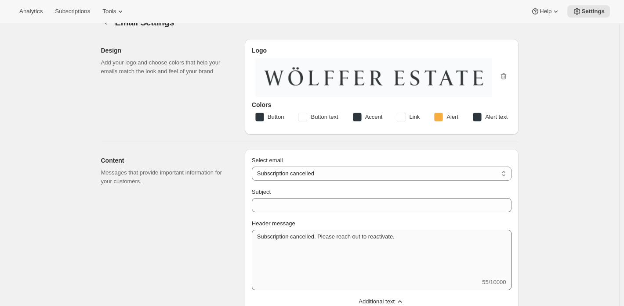
scroll to position [0, 0]
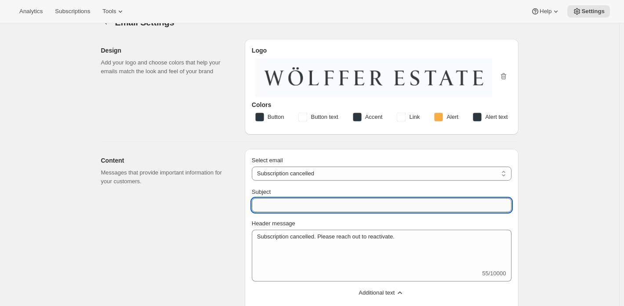
click at [345, 209] on input "Subject" at bounding box center [382, 205] width 260 height 14
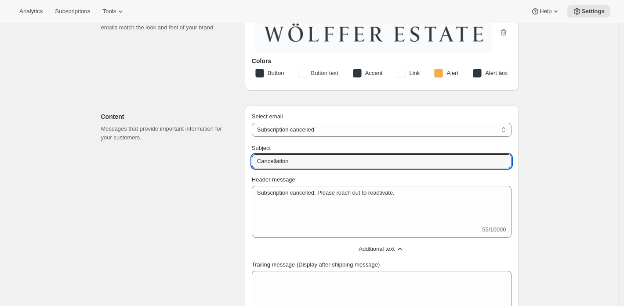
scroll to position [105, 0]
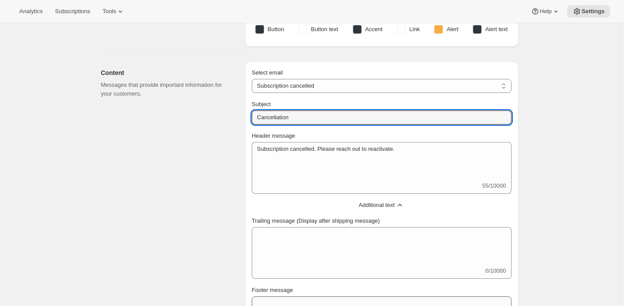
type input "Cancellation"
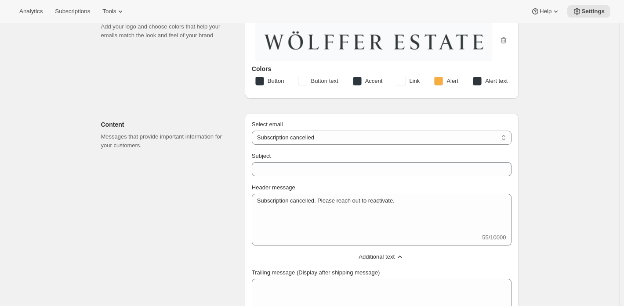
scroll to position [132, 0]
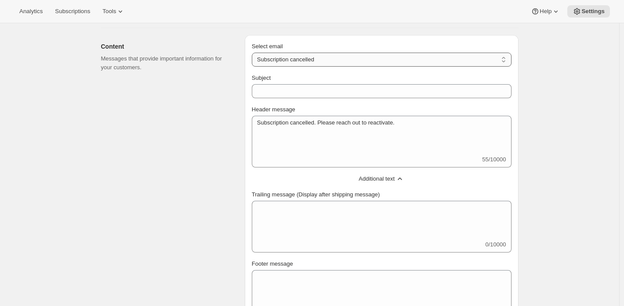
click at [307, 59] on select "New subscription Upcoming order Failed payment Delayed subscription (inventory …" at bounding box center [382, 60] width 260 height 14
click at [195, 186] on div "Content Messages that provide important information for your customers." at bounding box center [169, 182] width 137 height 294
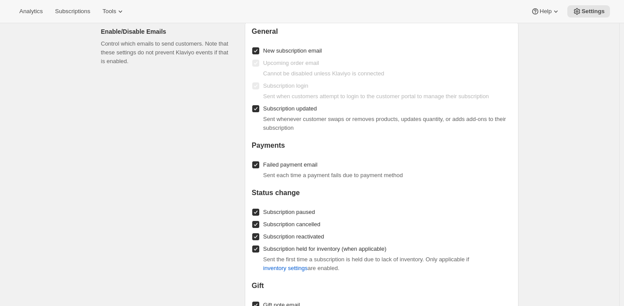
scroll to position [843, 0]
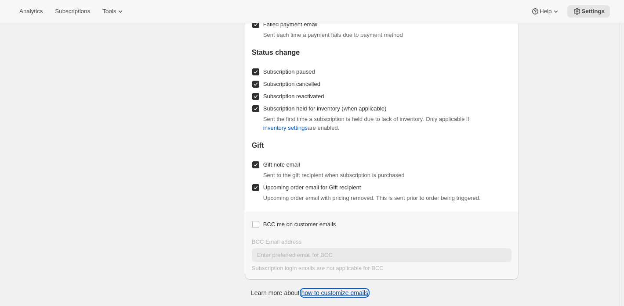
click at [341, 290] on link "how to customize emails" at bounding box center [334, 293] width 67 height 7
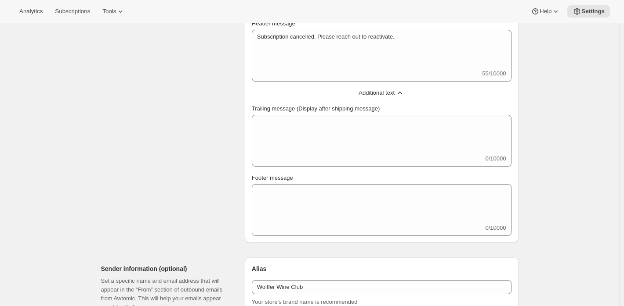
scroll to position [97, 0]
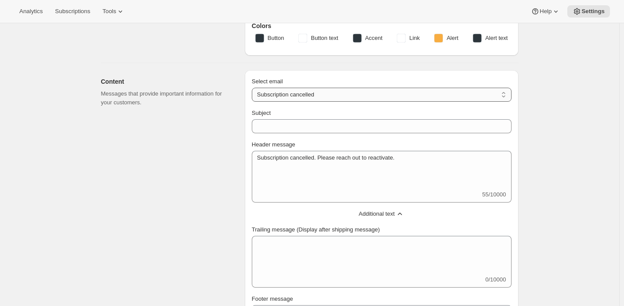
click at [291, 93] on select "New subscription Upcoming order Failed payment Delayed subscription (inventory …" at bounding box center [382, 95] width 260 height 14
select select "subscriptionMessage"
click at [253, 88] on select "New subscription Upcoming order Failed payment Delayed subscription (inventory …" at bounding box center [382, 95] width 260 height 14
type input "You have a shipment coming"
select select "5"
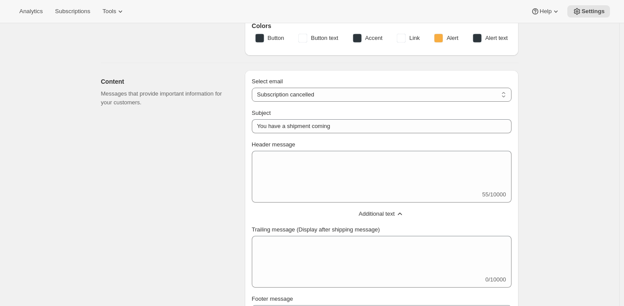
select select "15"
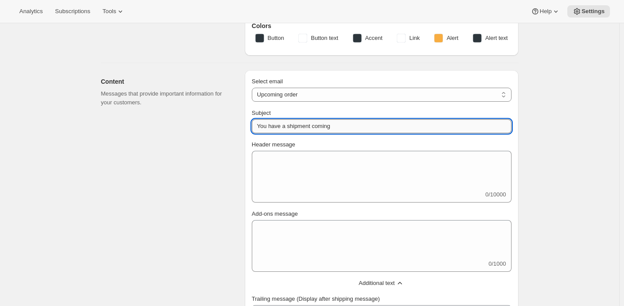
click at [351, 128] on input "You have a shipment coming" at bounding box center [382, 126] width 260 height 14
drag, startPoint x: 351, startPoint y: 128, endPoint x: 247, endPoint y: 128, distance: 104.1
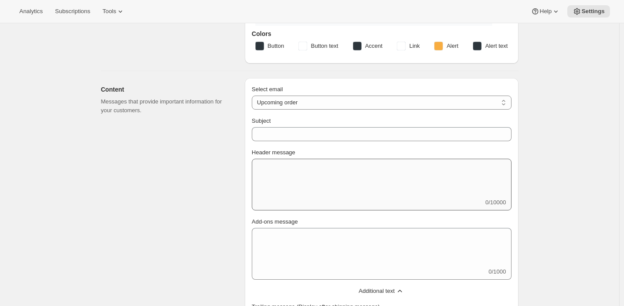
scroll to position [0, 0]
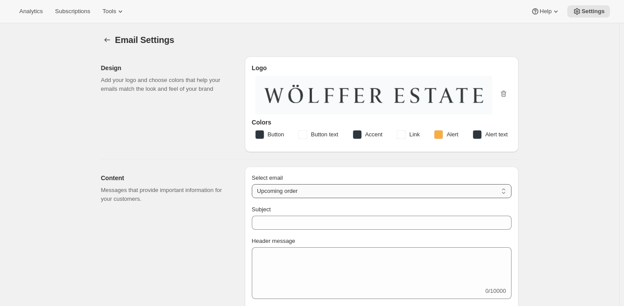
click at [309, 194] on select "New subscription Upcoming order Failed payment Delayed subscription (inventory …" at bounding box center [382, 191] width 260 height 14
select select "delayedMessage"
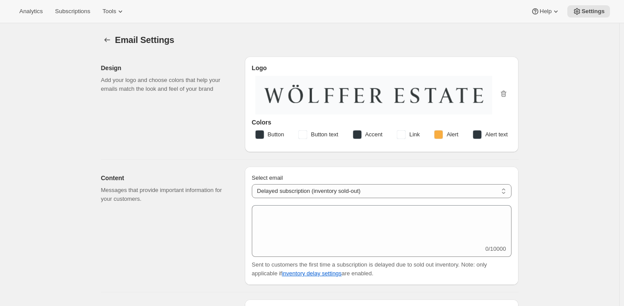
click at [321, 202] on div "Select email New subscription Upcoming order Failed payment Delayed subscriptio…" at bounding box center [382, 226] width 260 height 105
click at [323, 196] on select "New subscription Upcoming order Failed payment Delayed subscription (inventory …" at bounding box center [382, 191] width 260 height 14
select select "failedPaymentMessage"
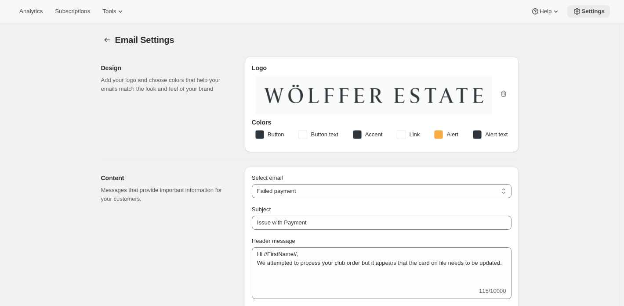
click at [582, 9] on span "Settings" at bounding box center [592, 11] width 23 height 7
click at [581, 13] on span "Settings" at bounding box center [592, 11] width 23 height 7
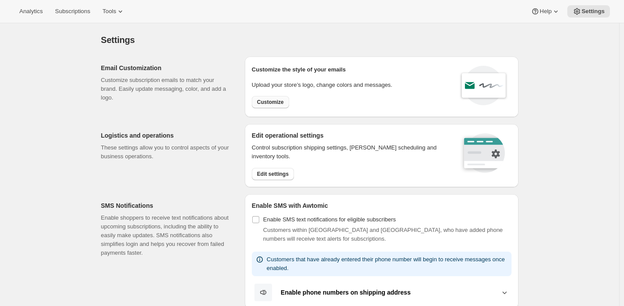
click at [283, 101] on span "Customize" at bounding box center [270, 102] width 27 height 7
select select "subscriptionMessage"
select select "5"
select select "15"
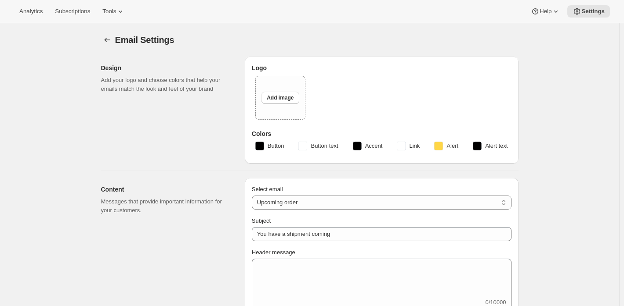
type input "Wolffer Wine Club"
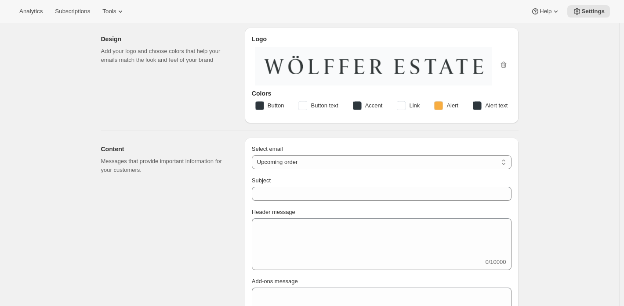
scroll to position [44, 0]
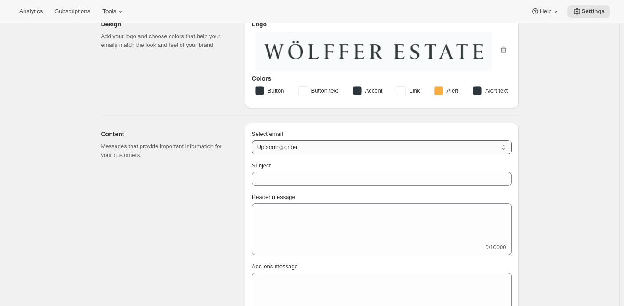
click at [294, 149] on select "New subscription Upcoming order Failed payment Delayed subscription (inventory …" at bounding box center [382, 148] width 260 height 14
select select "failedPaymentMessage"
click at [253, 141] on select "New subscription Upcoming order Failed payment Delayed subscription (inventory …" at bounding box center [382, 148] width 260 height 14
type input "Issue with Payment"
type textarea "Hi //FirstName//, We attempted to process your club order but it appears that t…"
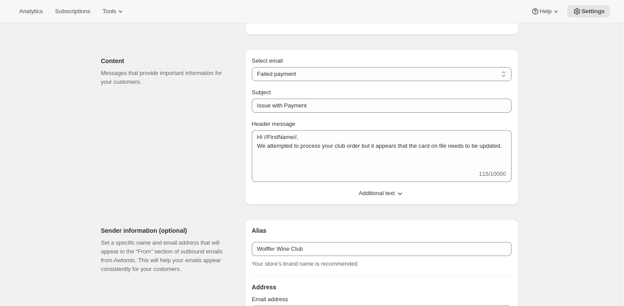
scroll to position [132, 0]
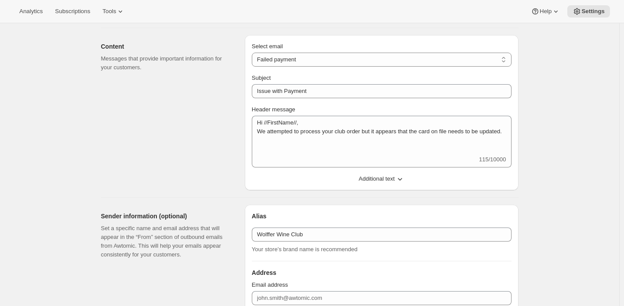
click at [372, 182] on span "Additional text" at bounding box center [376, 179] width 36 height 9
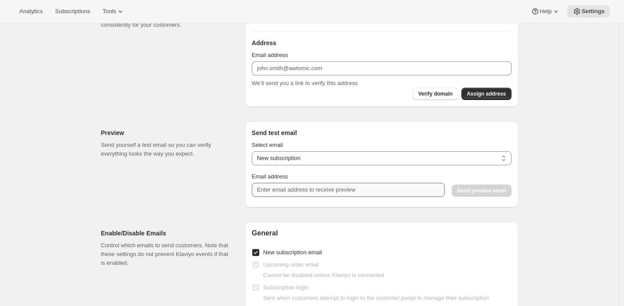
scroll to position [659, 0]
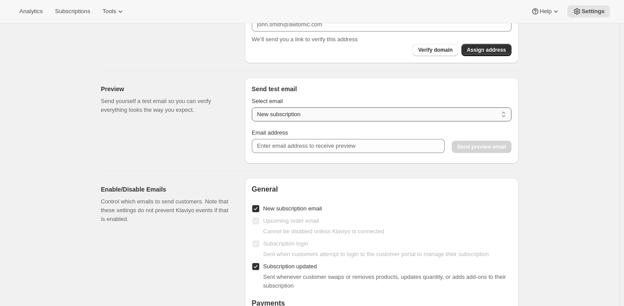
click at [311, 114] on select "New subscription Upcoming order Payment failure Delayed subscription Updated su…" at bounding box center [382, 115] width 260 height 14
select select "failed-billing-attempt"
click at [253, 108] on select "New subscription Upcoming order Payment failure Delayed subscription Updated su…" at bounding box center [382, 115] width 260 height 14
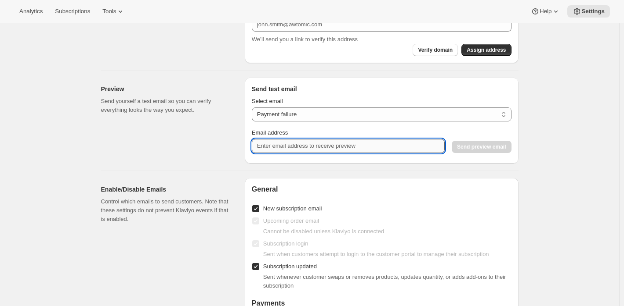
click at [301, 150] on input "Email address" at bounding box center [348, 146] width 193 height 14
type input "[EMAIL_ADDRESS][DOMAIN_NAME]"
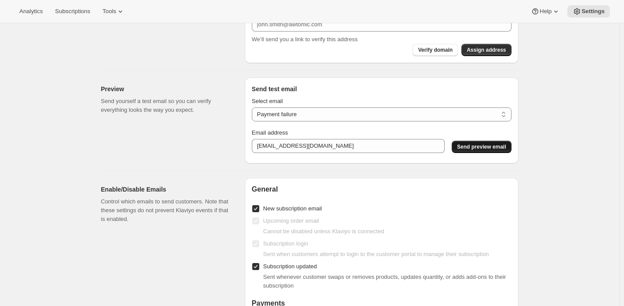
click at [486, 143] on button "Send preview email" at bounding box center [480, 147] width 59 height 12
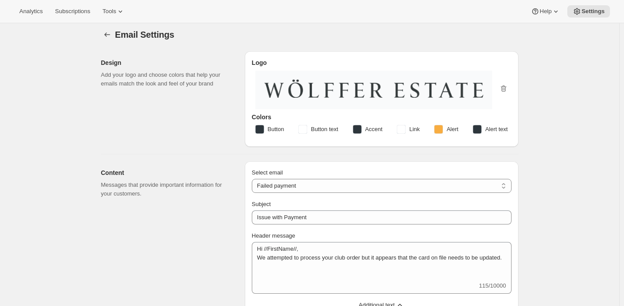
scroll to position [0, 0]
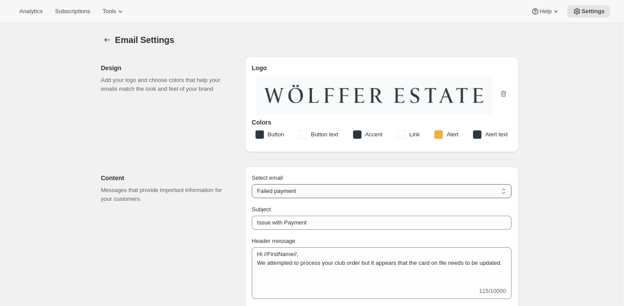
click at [297, 190] on select "New subscription Upcoming order Failed payment Delayed subscription (inventory …" at bounding box center [382, 191] width 260 height 14
select select "welcomeMessage"
click at [253, 184] on select "New subscription Upcoming order Failed payment Delayed subscription (inventory …" at bounding box center [382, 191] width 260 height 14
type input "Your new subscription"
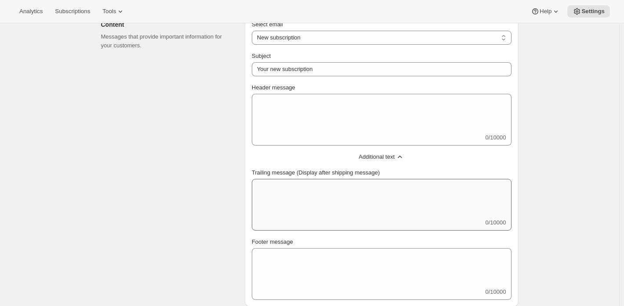
scroll to position [176, 0]
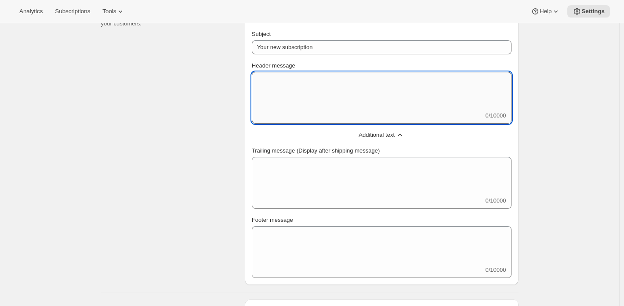
paste textarea "Welcome (INSERT NAME) to the Wölffer Wine Club! Thank you for joining our Wölff…"
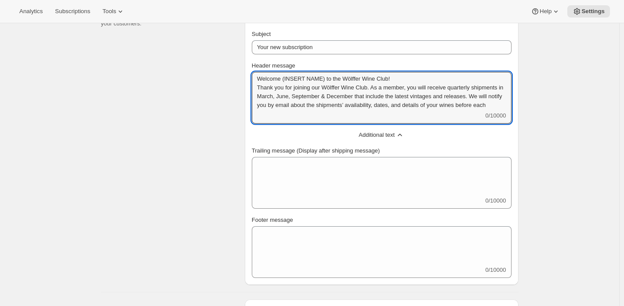
scroll to position [0, 0]
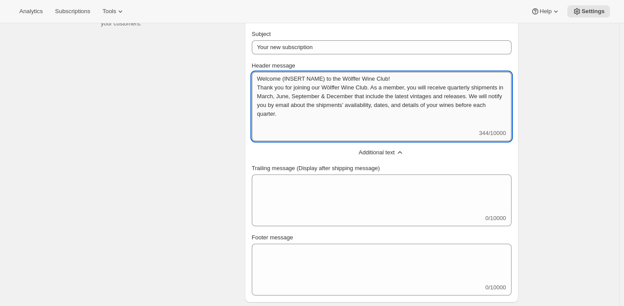
click at [258, 76] on textarea "Welcome (INSERT NAME) to the Wölffer Wine Club! Thank you for joining our Wölff…" at bounding box center [382, 100] width 260 height 57
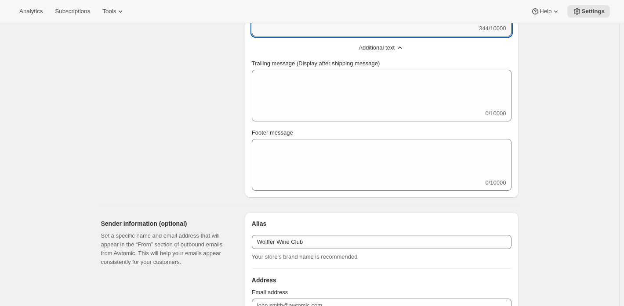
scroll to position [307, 0]
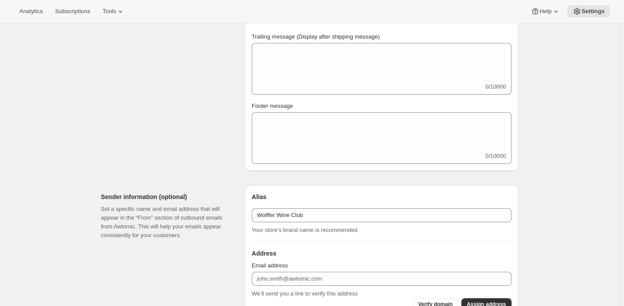
type textarea "Welcome (INSERT NAME) to the Wölffer Wine Club! Thank you for joining our Wölff…"
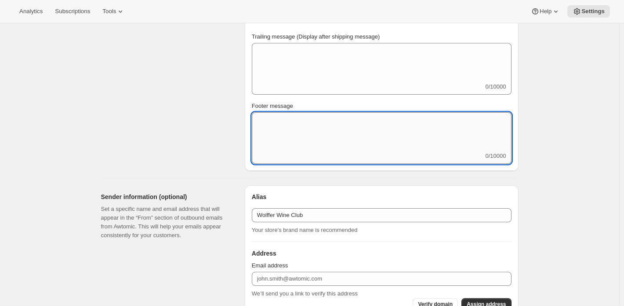
paste textarea "Kind regards, [PERSON_NAME] [PERSON_NAME] Wine Club Manager Wölffer Estate Vine…"
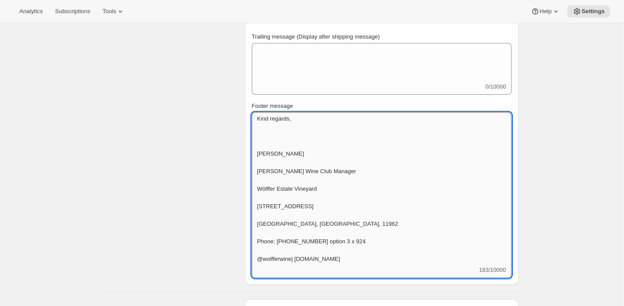
drag, startPoint x: 273, startPoint y: 146, endPoint x: 272, endPoint y: 132, distance: 13.6
click at [272, 132] on textarea "Kind regards, [PERSON_NAME] [PERSON_NAME] Wine Club Manager Wölffer Estate Vine…" at bounding box center [382, 189] width 260 height 154
click at [281, 138] on textarea "Kind regards, [PERSON_NAME] [PERSON_NAME] Wine Club Manager Wölffer Estate Vine…" at bounding box center [382, 189] width 260 height 154
click at [275, 141] on textarea "Kind regards, [PERSON_NAME] [PERSON_NAME] Wine Club Manager Wölffer Estate Vine…" at bounding box center [382, 189] width 260 height 154
click at [275, 142] on textarea "Kind regards, [PERSON_NAME] [PERSON_NAME] Wine Club Manager Wölffer Estate Vine…" at bounding box center [382, 189] width 260 height 154
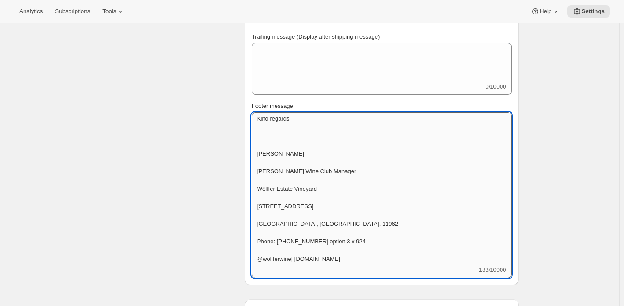
click at [276, 142] on textarea "Kind regards, [PERSON_NAME] [PERSON_NAME] Wine Club Manager Wölffer Estate Vine…" at bounding box center [382, 189] width 260 height 154
click at [290, 139] on textarea "Kind regards, [PERSON_NAME] [PERSON_NAME] Wine Club Manager Wölffer Estate Vine…" at bounding box center [382, 189] width 260 height 154
click at [290, 140] on textarea "Kind regards, [PERSON_NAME] [PERSON_NAME] Wine Club Manager Wölffer Estate Vine…" at bounding box center [382, 189] width 260 height 154
drag, startPoint x: 270, startPoint y: 148, endPoint x: 269, endPoint y: 129, distance: 18.9
click at [269, 129] on textarea "Kind regards, [PERSON_NAME] [PERSON_NAME] Wine Club Manager Wölffer Estate Vine…" at bounding box center [382, 189] width 260 height 154
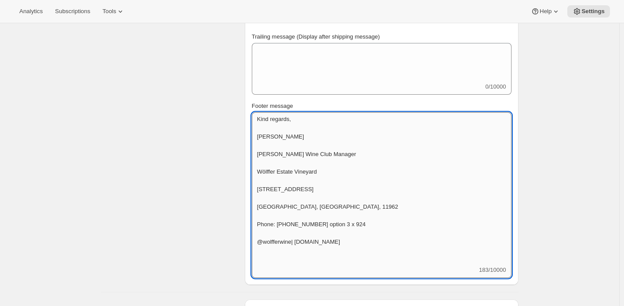
scroll to position [0, 0]
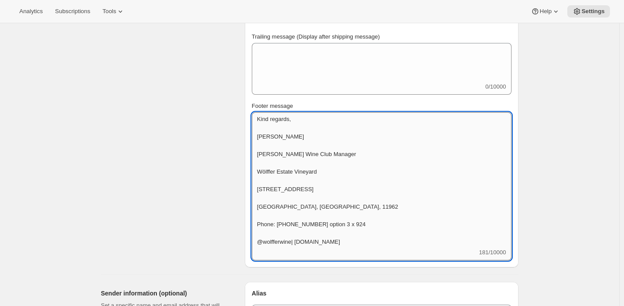
click at [263, 144] on textarea "Kind regards, [PERSON_NAME] [PERSON_NAME] Wine Club Manager Wölffer Estate Vine…" at bounding box center [382, 180] width 260 height 136
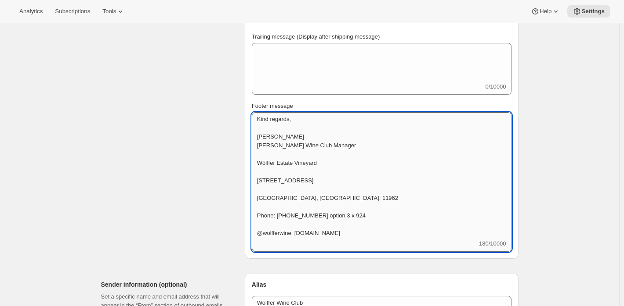
click at [263, 155] on textarea "Kind regards, [PERSON_NAME] [PERSON_NAME] Wine Club Manager Wölffer Estate Vine…" at bounding box center [382, 175] width 260 height 127
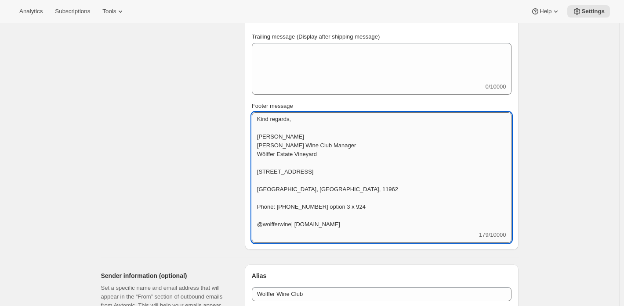
click at [267, 166] on textarea "Kind regards, [PERSON_NAME] [PERSON_NAME] Wine Club Manager Wölffer Estate Vine…" at bounding box center [382, 171] width 260 height 119
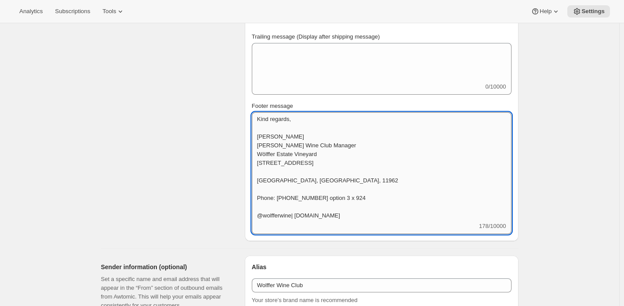
click at [270, 175] on textarea "Kind regards, [PERSON_NAME] [PERSON_NAME] Wine Club Manager Wölffer Estate Vine…" at bounding box center [382, 167] width 260 height 110
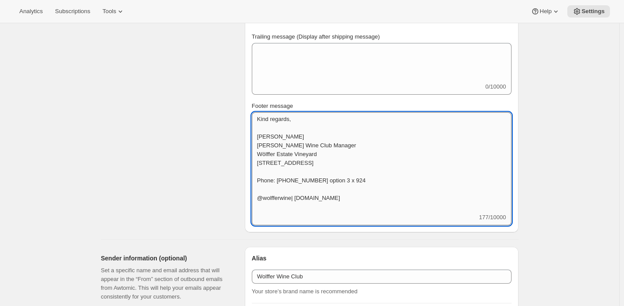
click at [270, 184] on textarea "Kind regards, [PERSON_NAME] [PERSON_NAME] Wine Club Manager Wölffer Estate Vine…" at bounding box center [382, 162] width 260 height 101
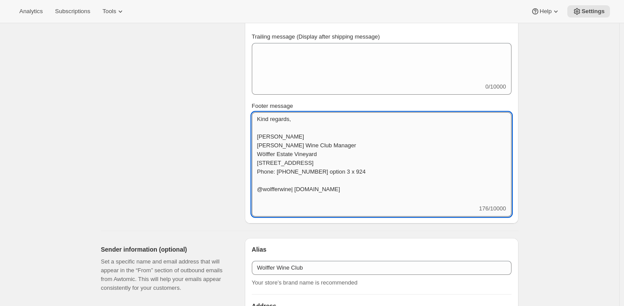
click at [269, 193] on textarea "Kind regards, [PERSON_NAME] [PERSON_NAME] Wine Club Manager Wölffer Estate Vine…" at bounding box center [382, 158] width 260 height 92
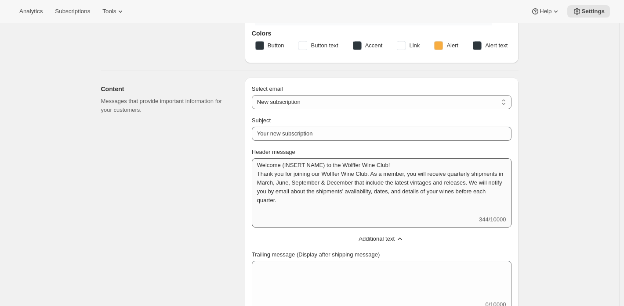
scroll to position [88, 0]
type textarea "Kind regards, [PERSON_NAME] [PERSON_NAME] Wine Club Manager Wölffer Estate Vine…"
type textarea "Welcome (INSERT NAME) to the Wölffer Wine Club! Thank you for joining our Wölff…"
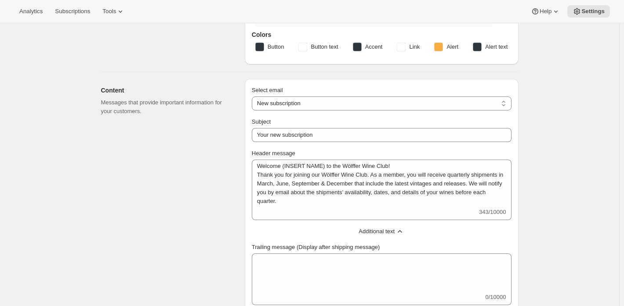
scroll to position [0, 0]
